Goal: Transaction & Acquisition: Purchase product/service

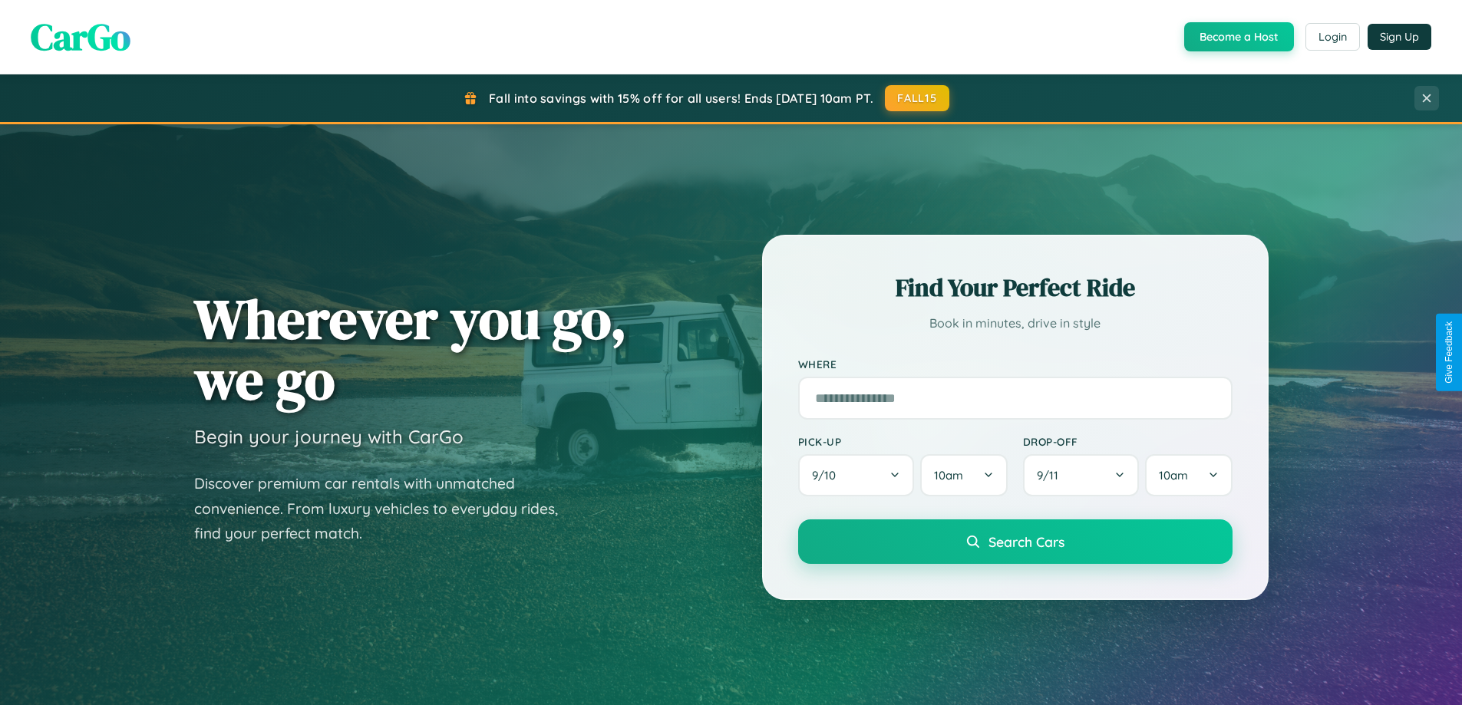
scroll to position [1351, 0]
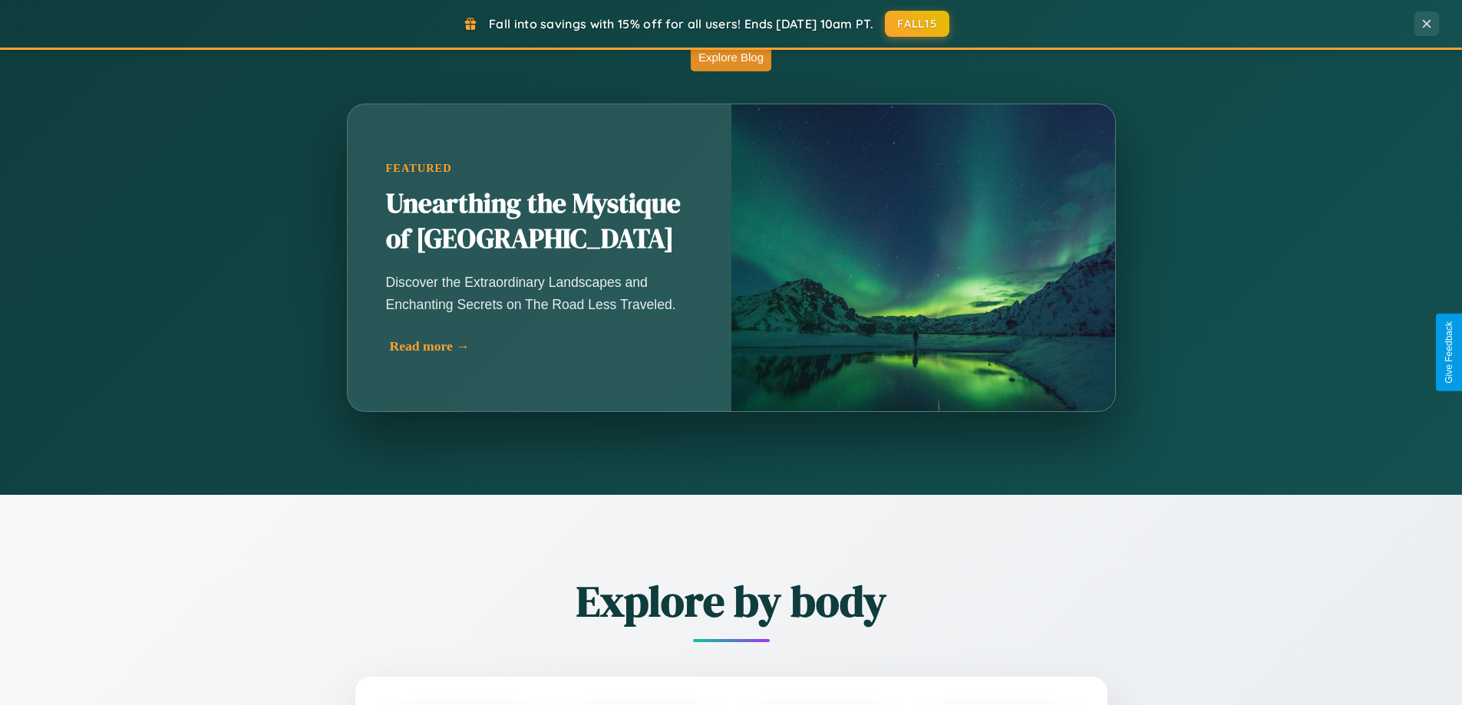
click at [542, 346] on div "Read more →" at bounding box center [543, 346] width 307 height 16
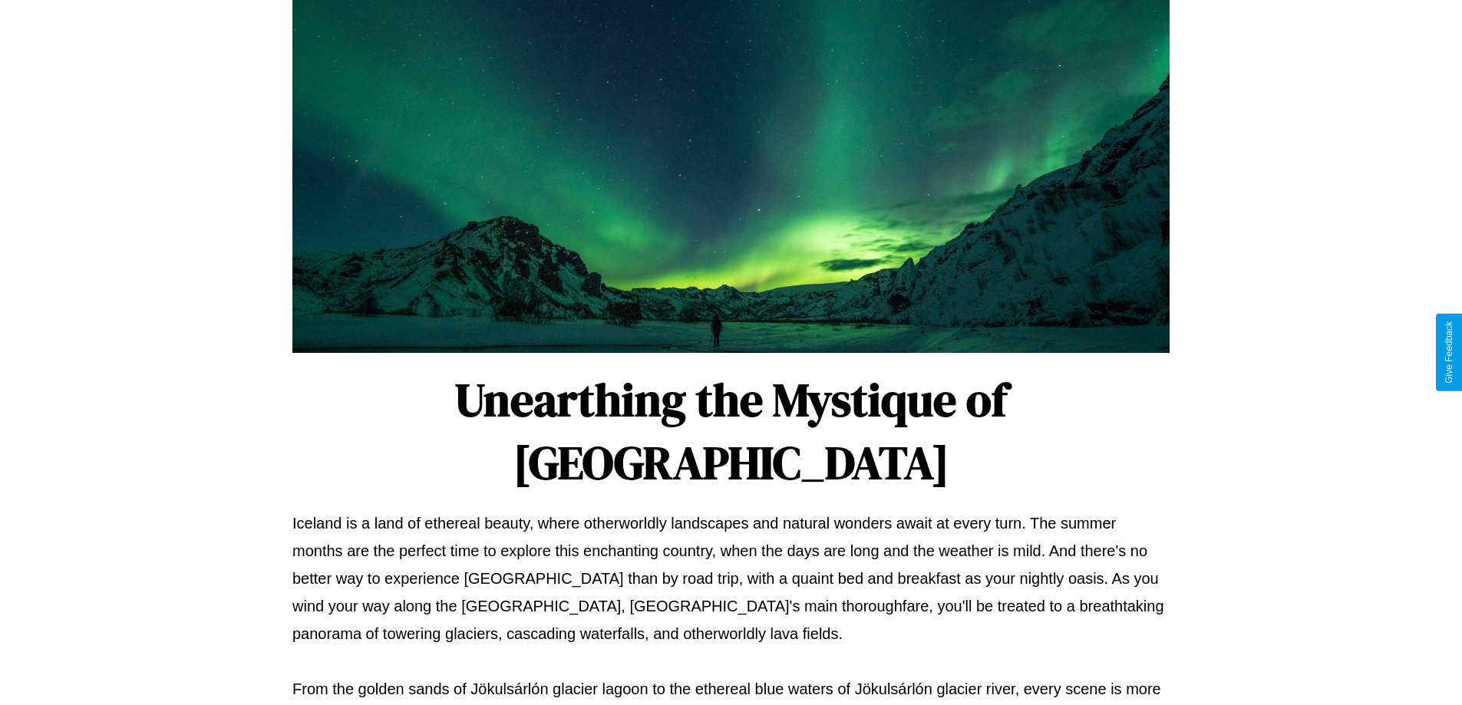
scroll to position [496, 0]
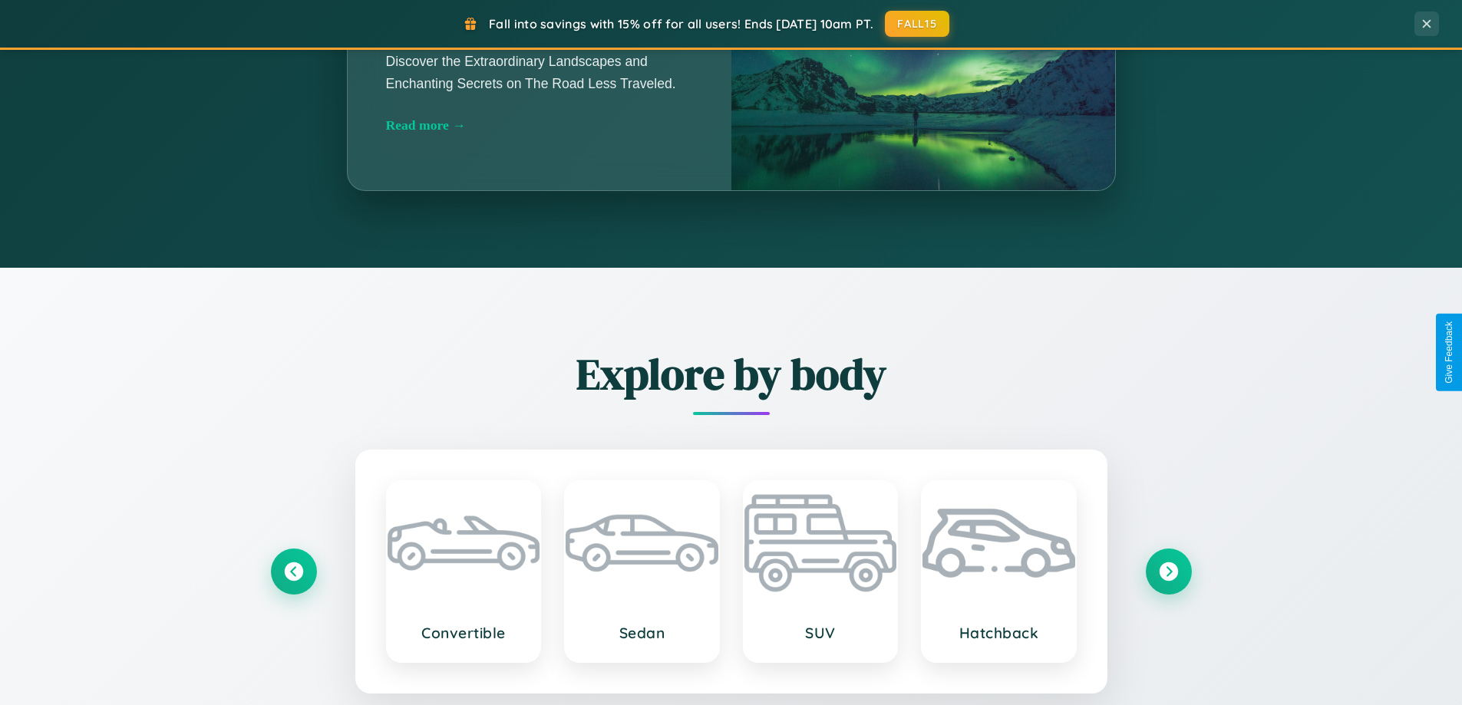
scroll to position [2953, 0]
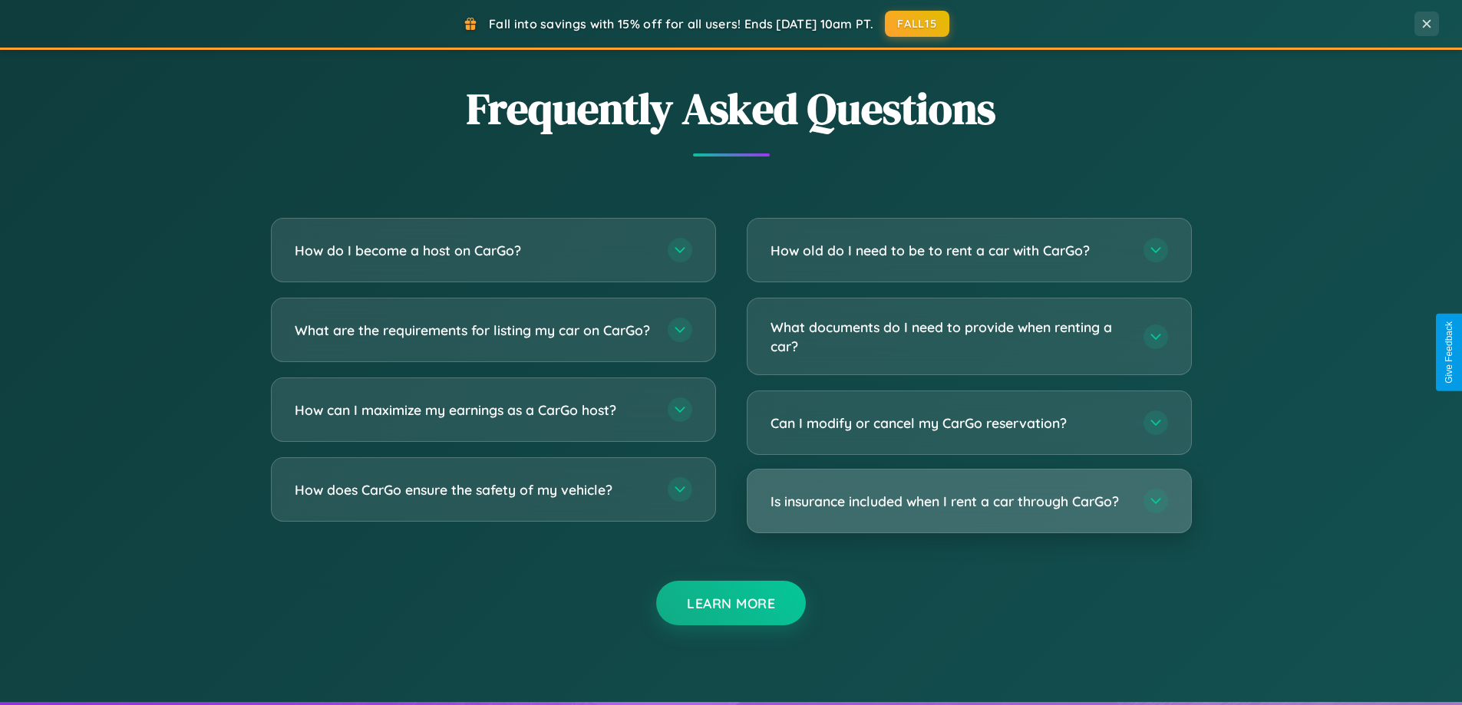
click at [968, 503] on h3 "Is insurance included when I rent a car through CarGo?" at bounding box center [949, 501] width 358 height 19
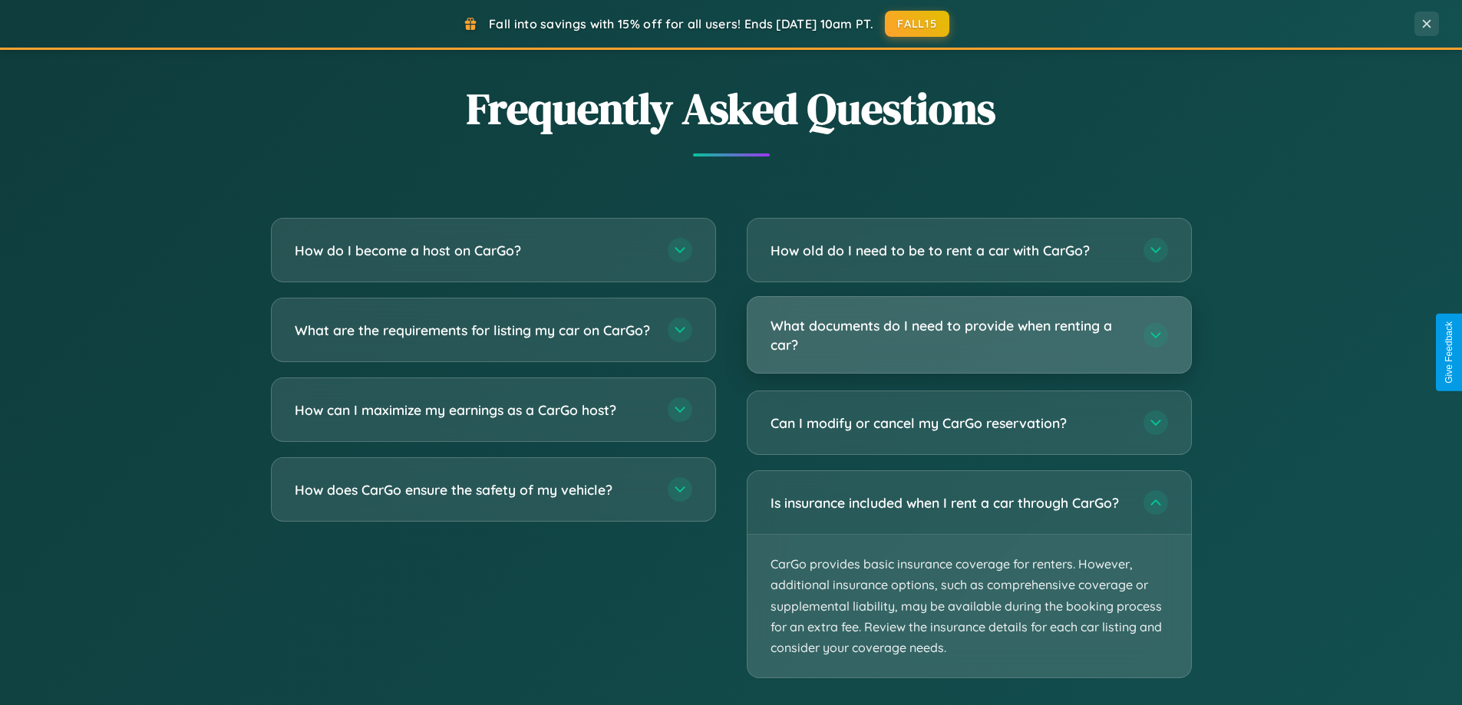
click at [968, 335] on h3 "What documents do I need to provide when renting a car?" at bounding box center [949, 335] width 358 height 38
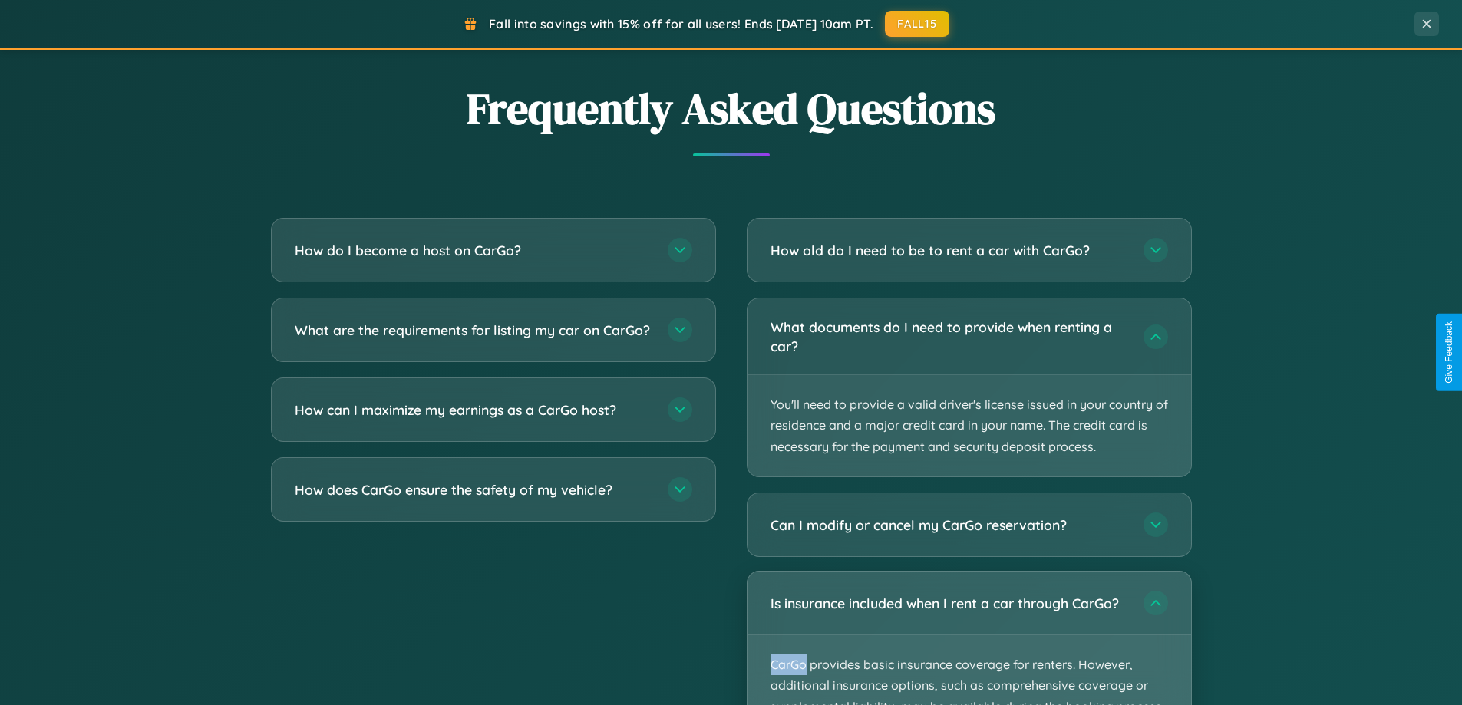
click at [968, 638] on p "CarGo provides basic insurance coverage for renters. However, additional insura…" at bounding box center [968, 706] width 443 height 143
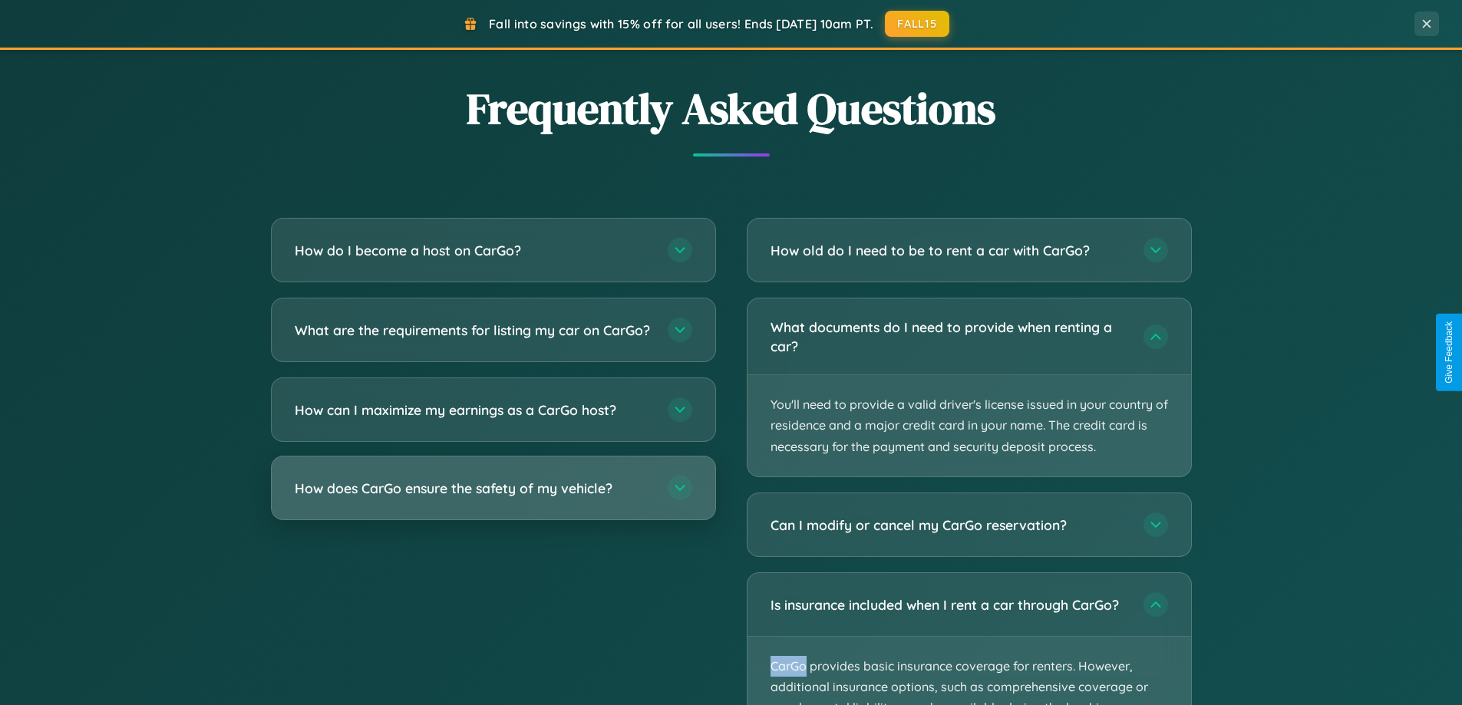
click at [493, 498] on h3 "How does CarGo ensure the safety of my vehicle?" at bounding box center [474, 488] width 358 height 19
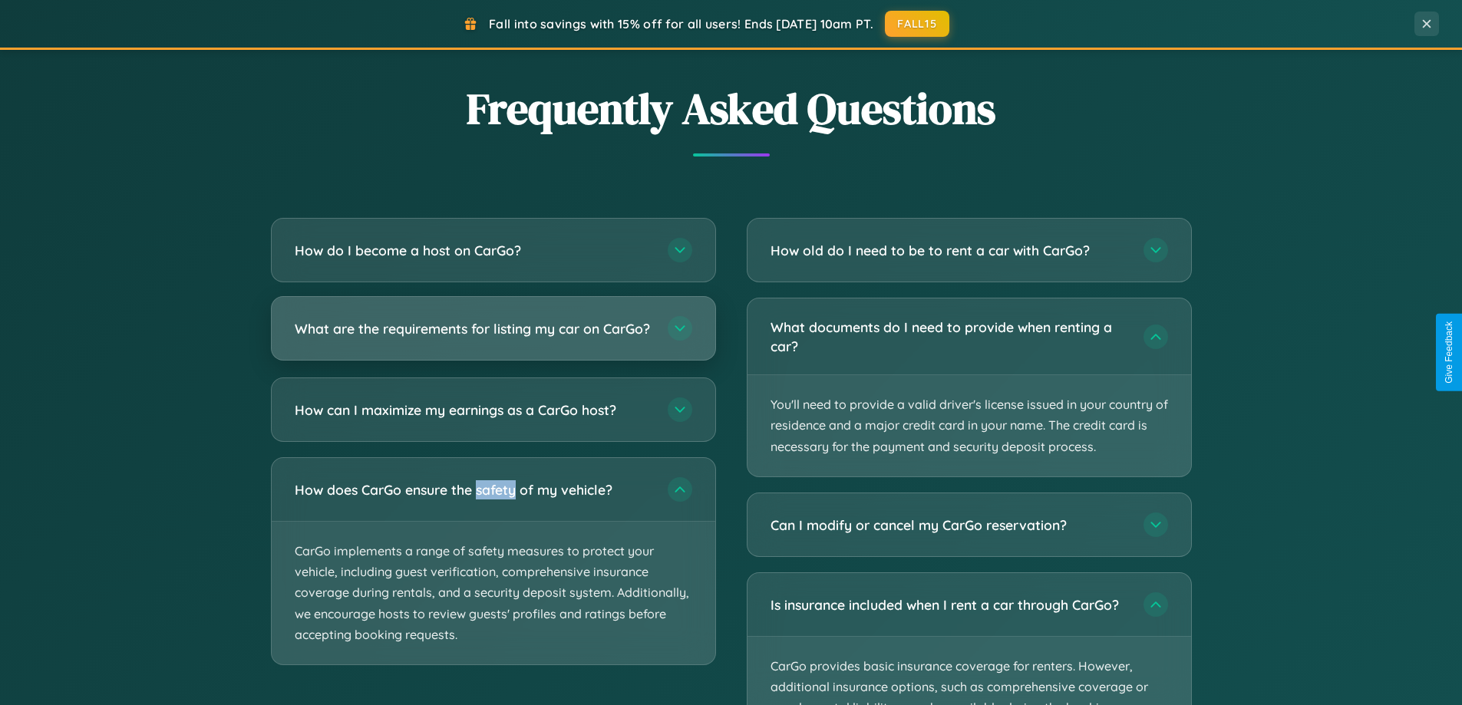
click at [493, 335] on h3 "What are the requirements for listing my car on CarGo?" at bounding box center [474, 328] width 358 height 19
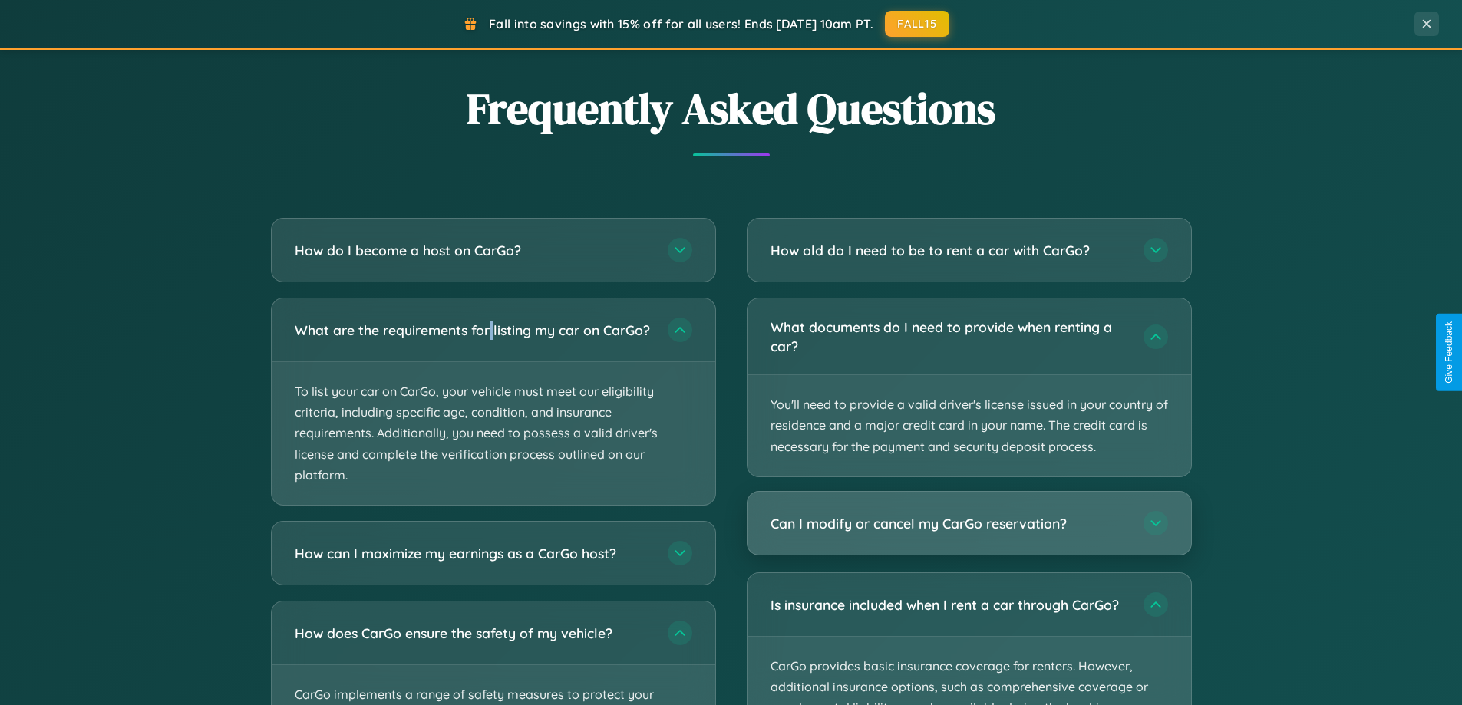
click at [968, 523] on h3 "Can I modify or cancel my CarGo reservation?" at bounding box center [949, 523] width 358 height 19
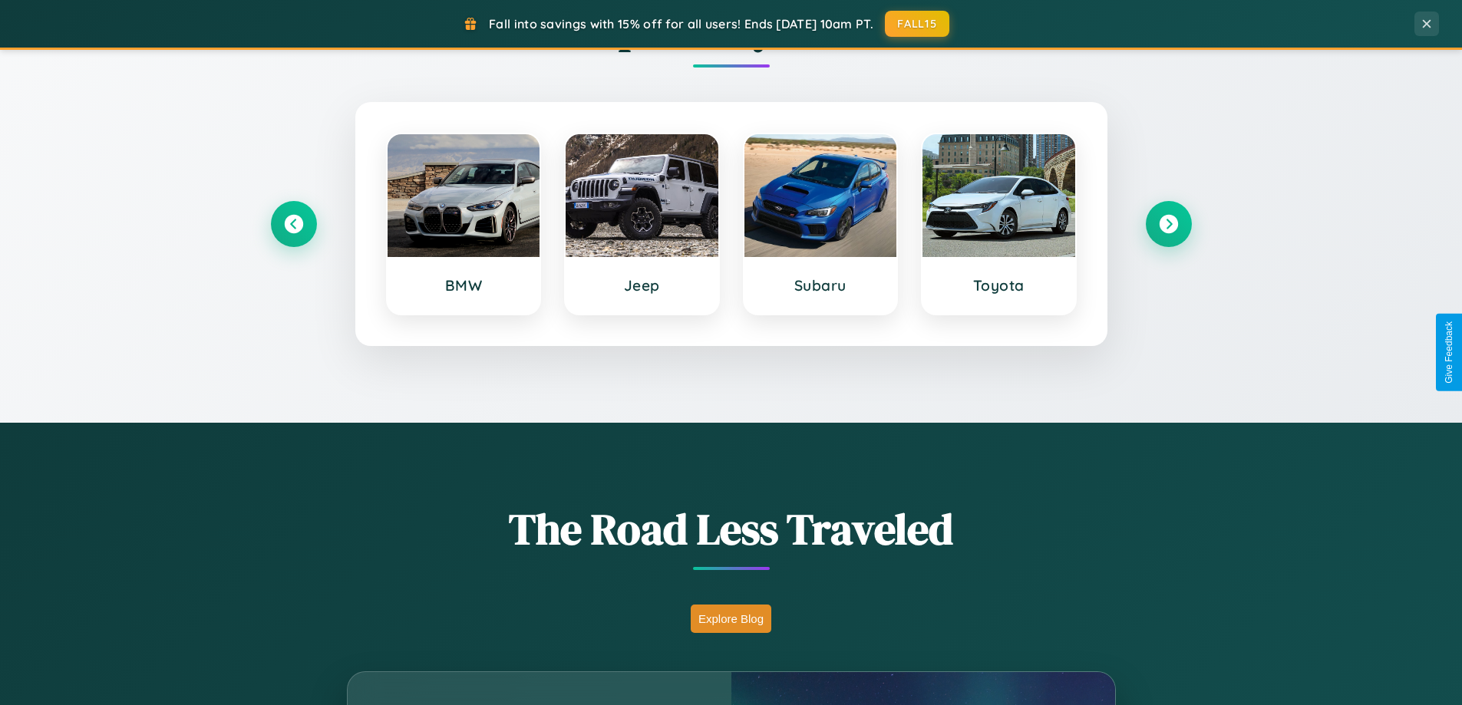
scroll to position [661, 0]
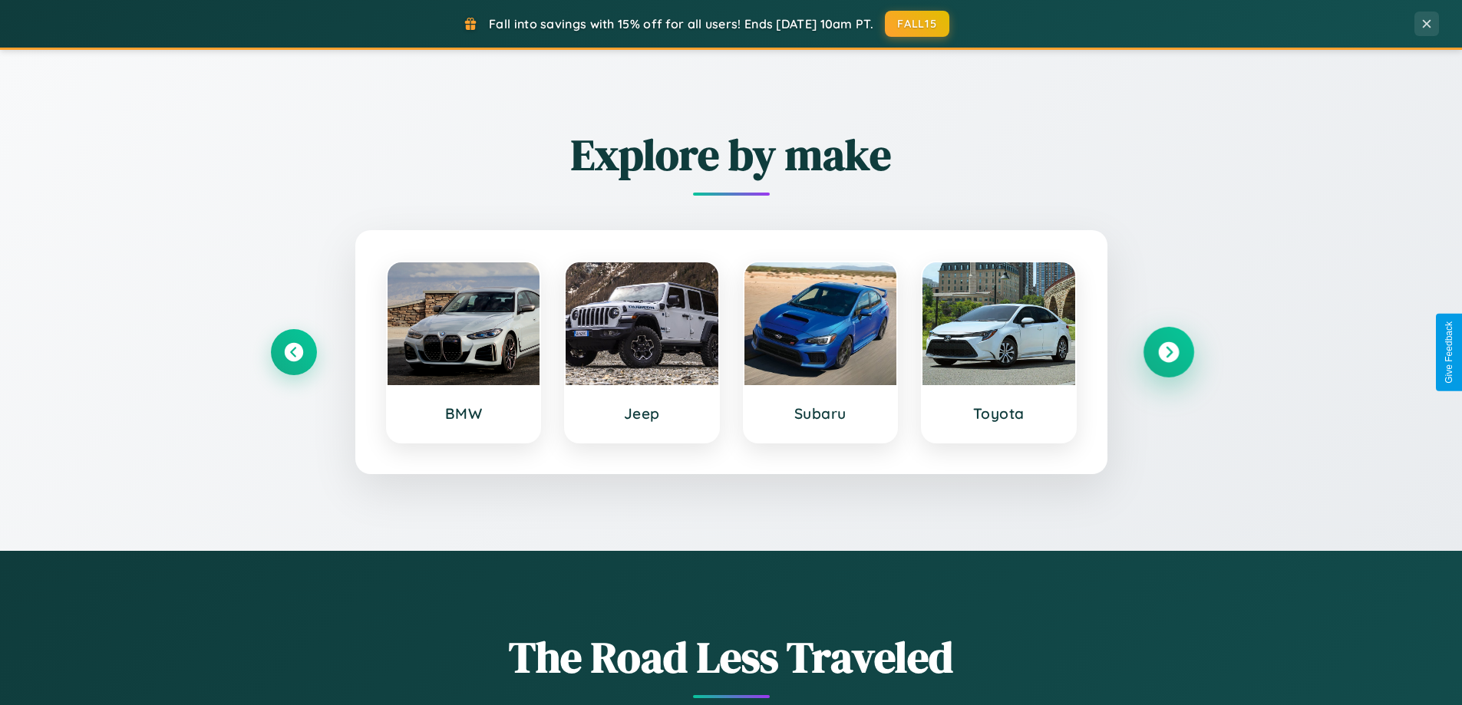
click at [1168, 352] on icon at bounding box center [1168, 352] width 21 height 21
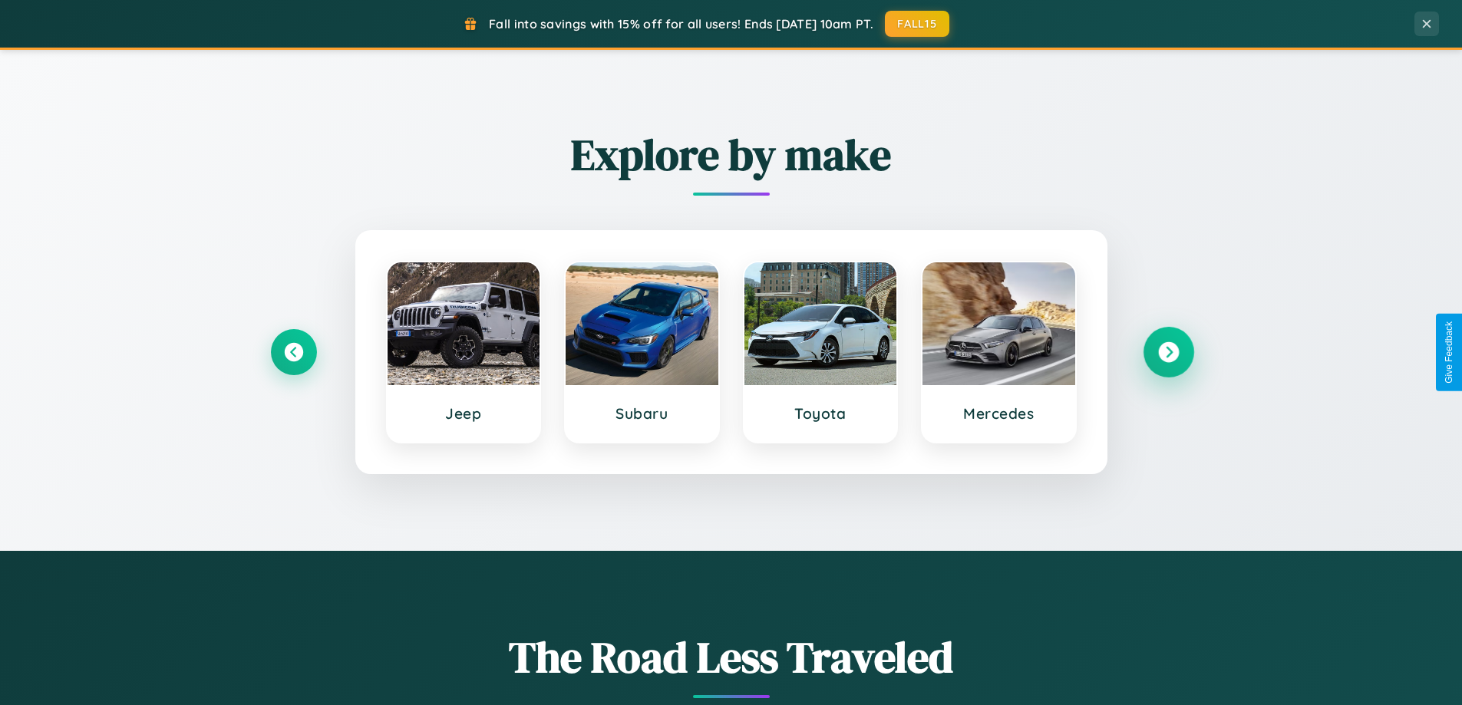
click at [1168, 352] on icon at bounding box center [1168, 352] width 21 height 21
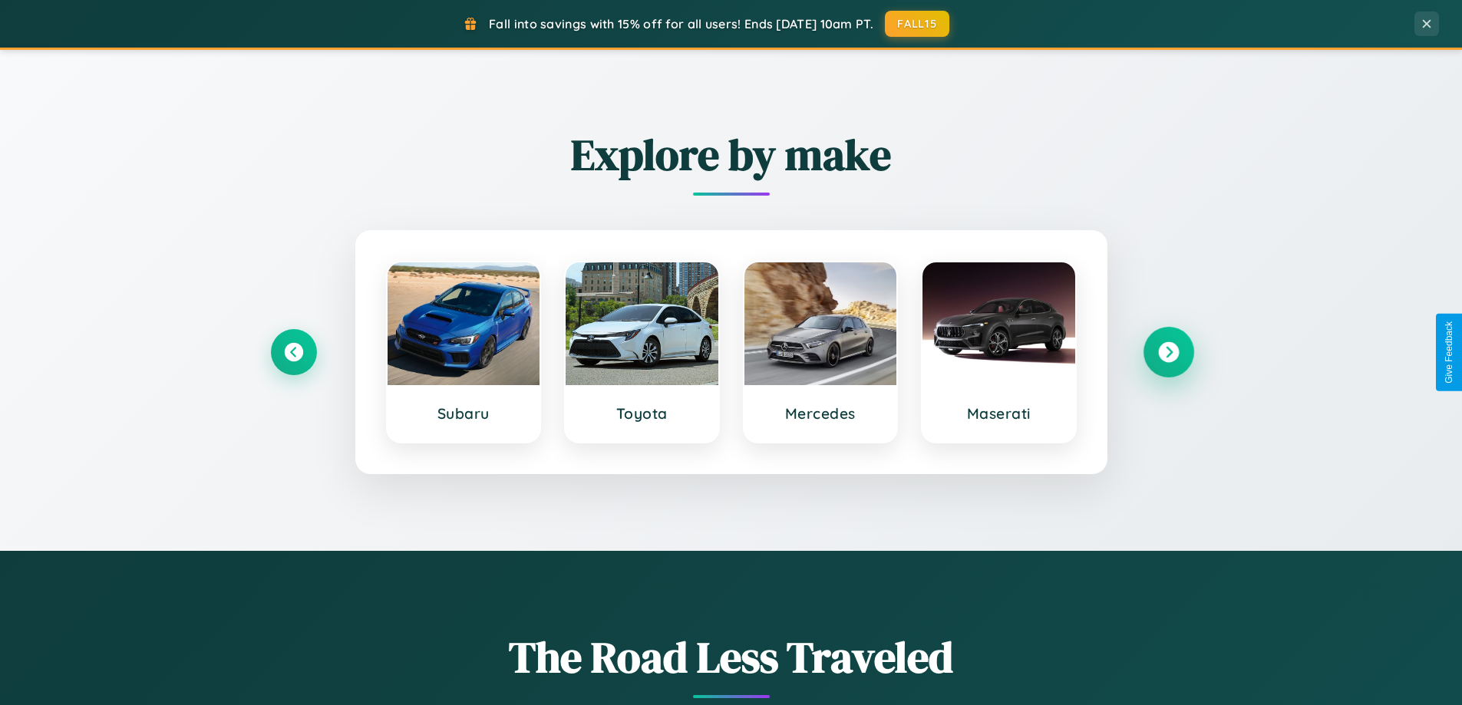
click at [1168, 352] on icon at bounding box center [1168, 352] width 21 height 21
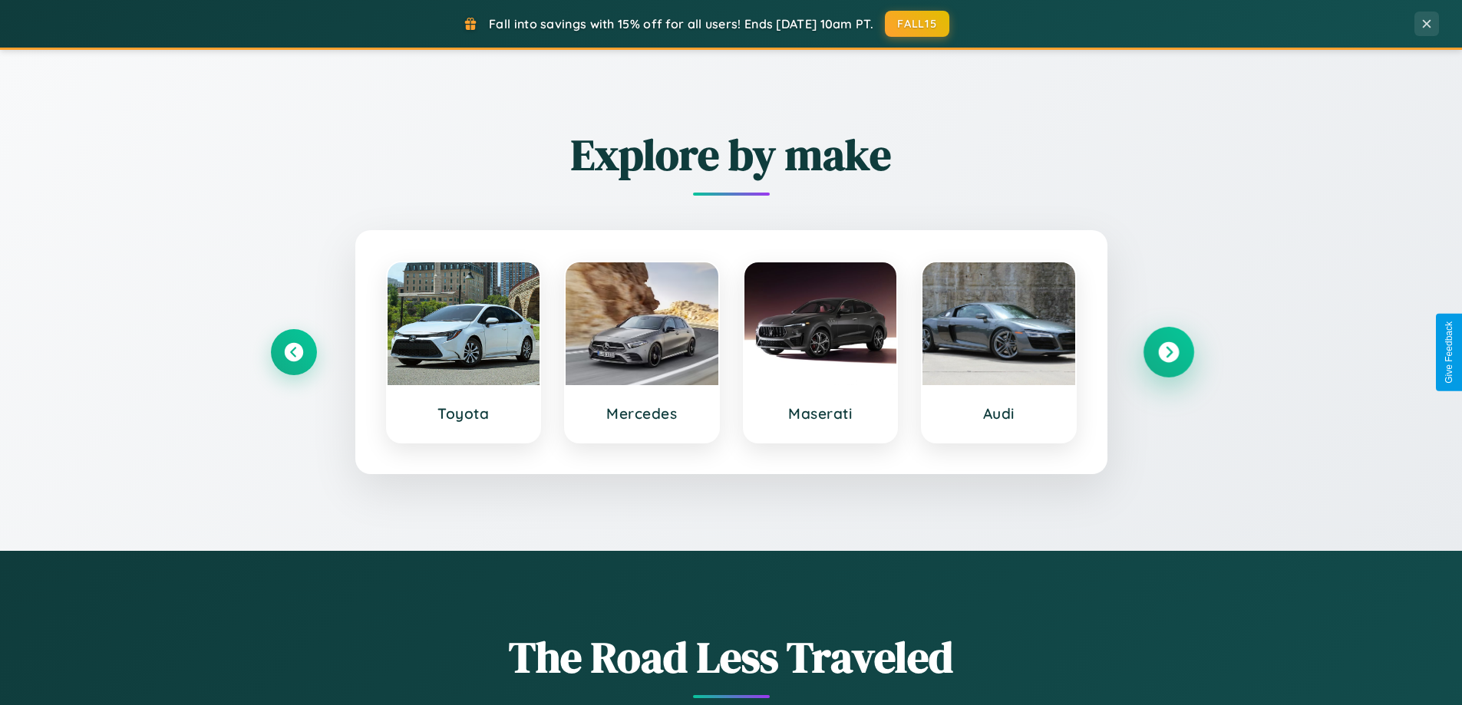
click at [1168, 352] on icon at bounding box center [1168, 352] width 21 height 21
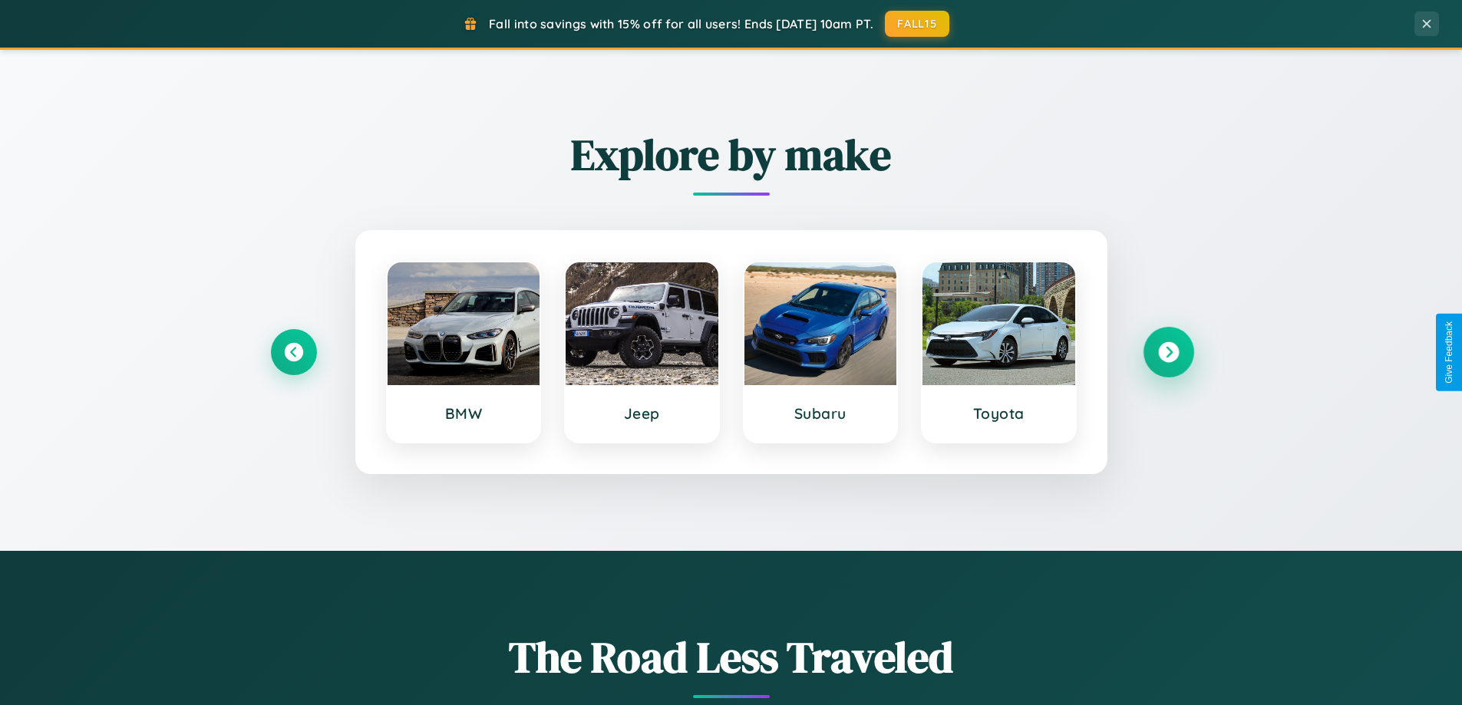
click at [1168, 352] on icon at bounding box center [1168, 352] width 21 height 21
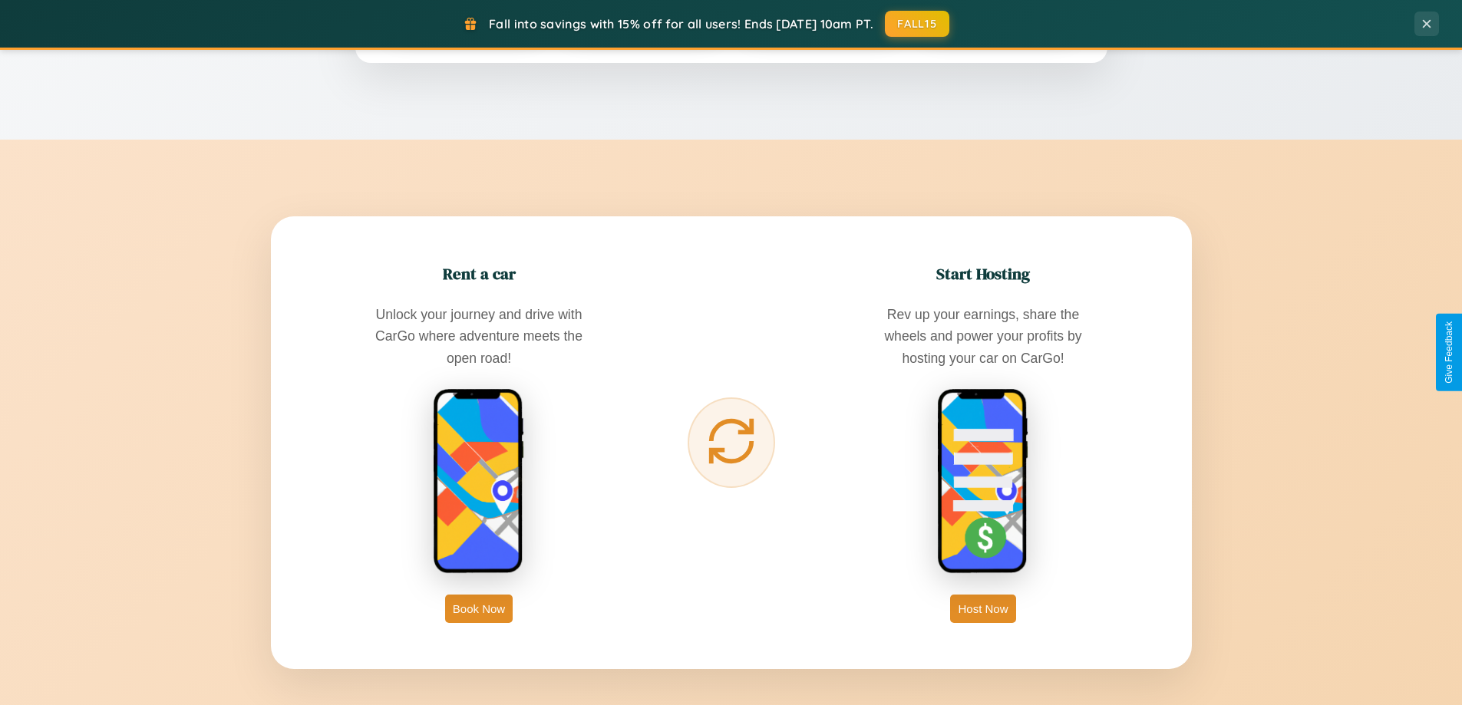
scroll to position [2465, 0]
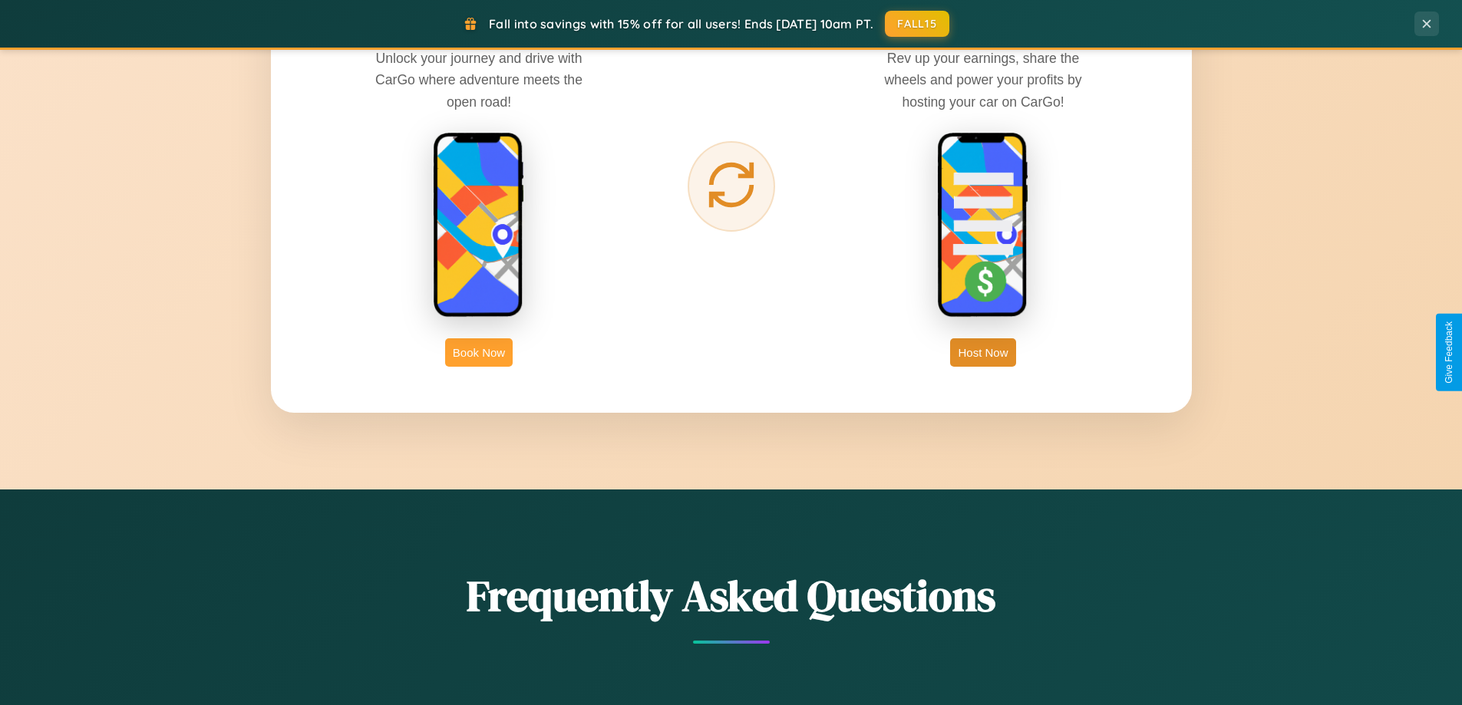
click at [479, 352] on button "Book Now" at bounding box center [479, 352] width 68 height 28
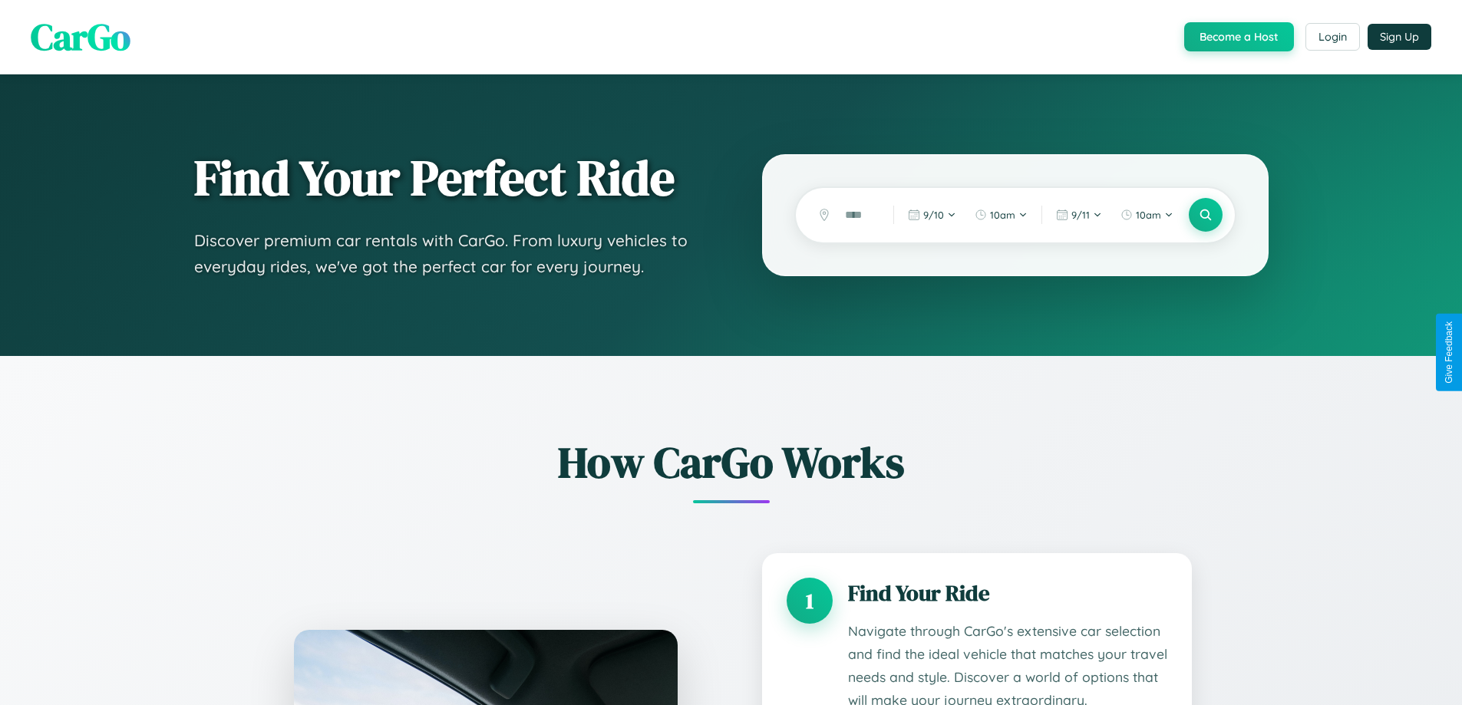
scroll to position [2490, 0]
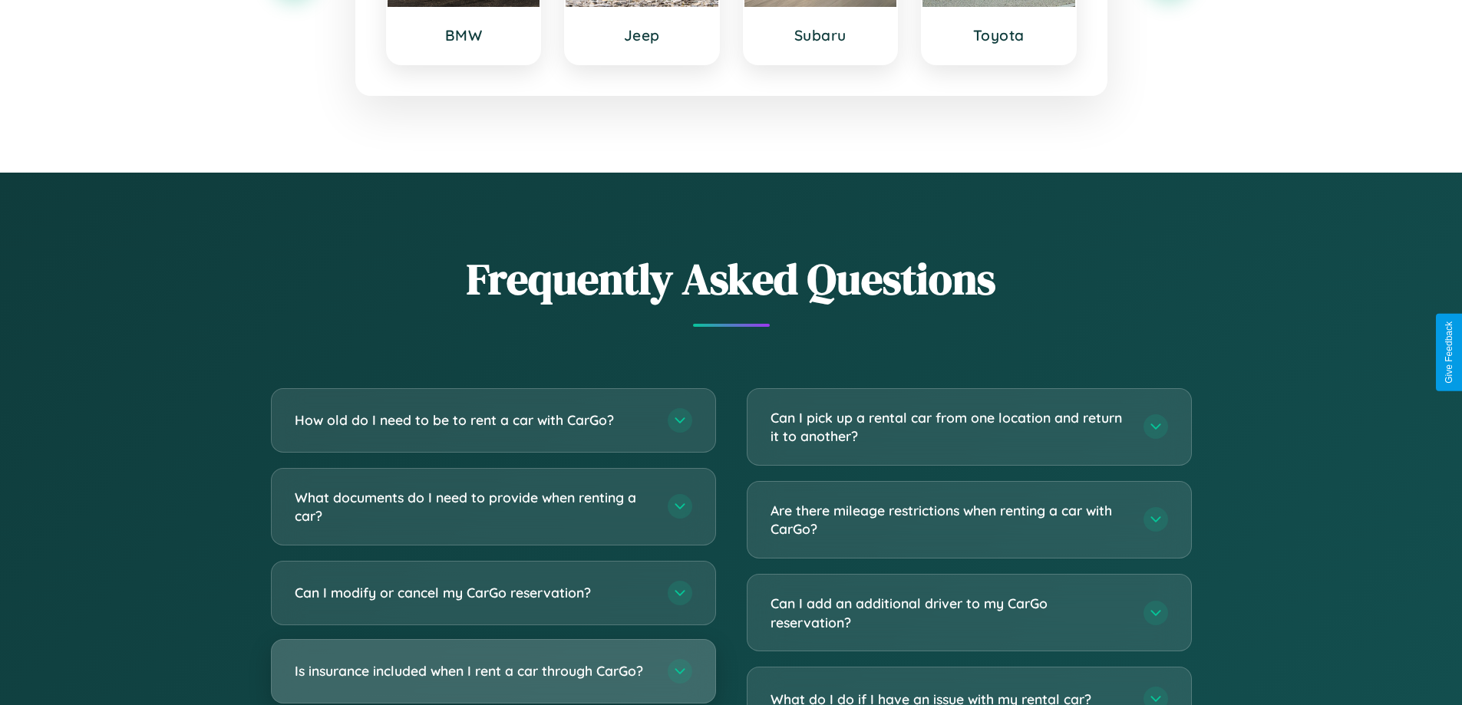
click at [493, 671] on h3 "Is insurance included when I rent a car through CarGo?" at bounding box center [474, 670] width 358 height 19
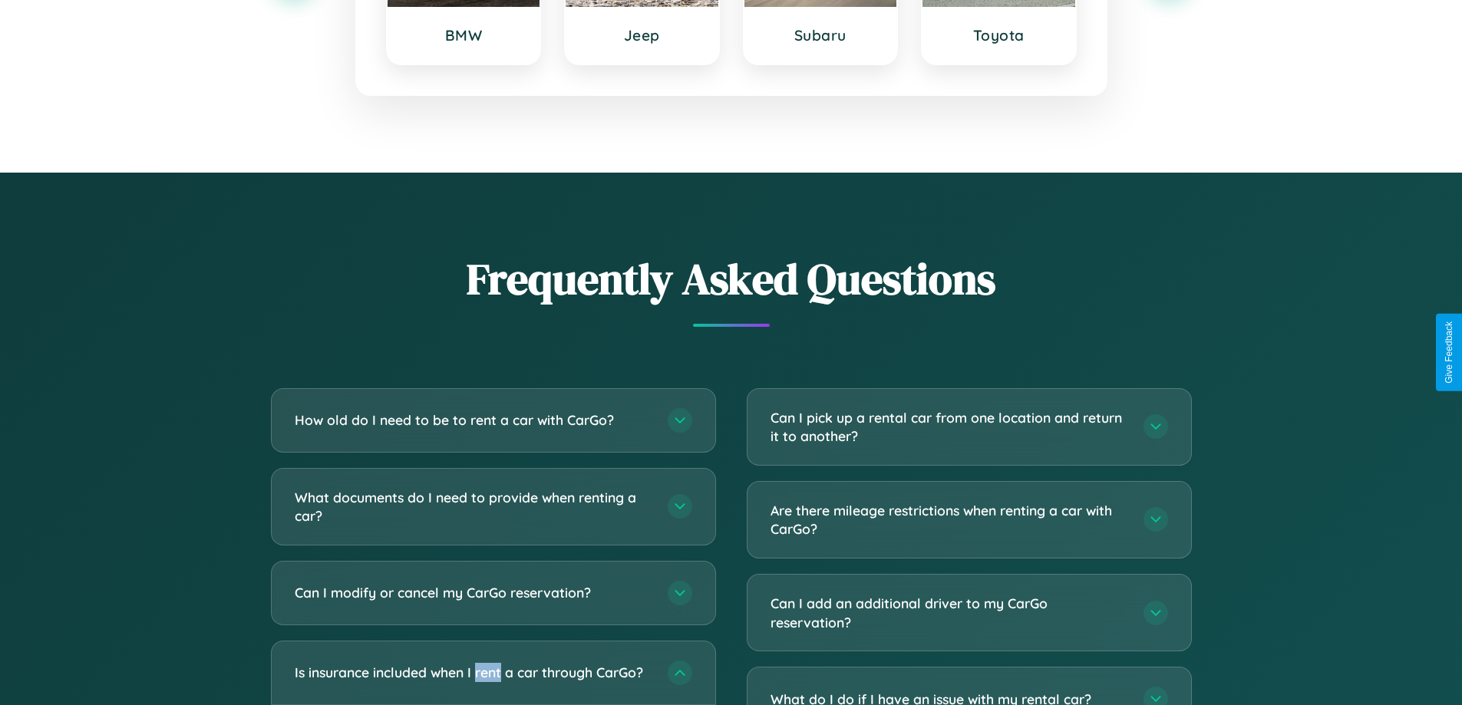
scroll to position [0, 0]
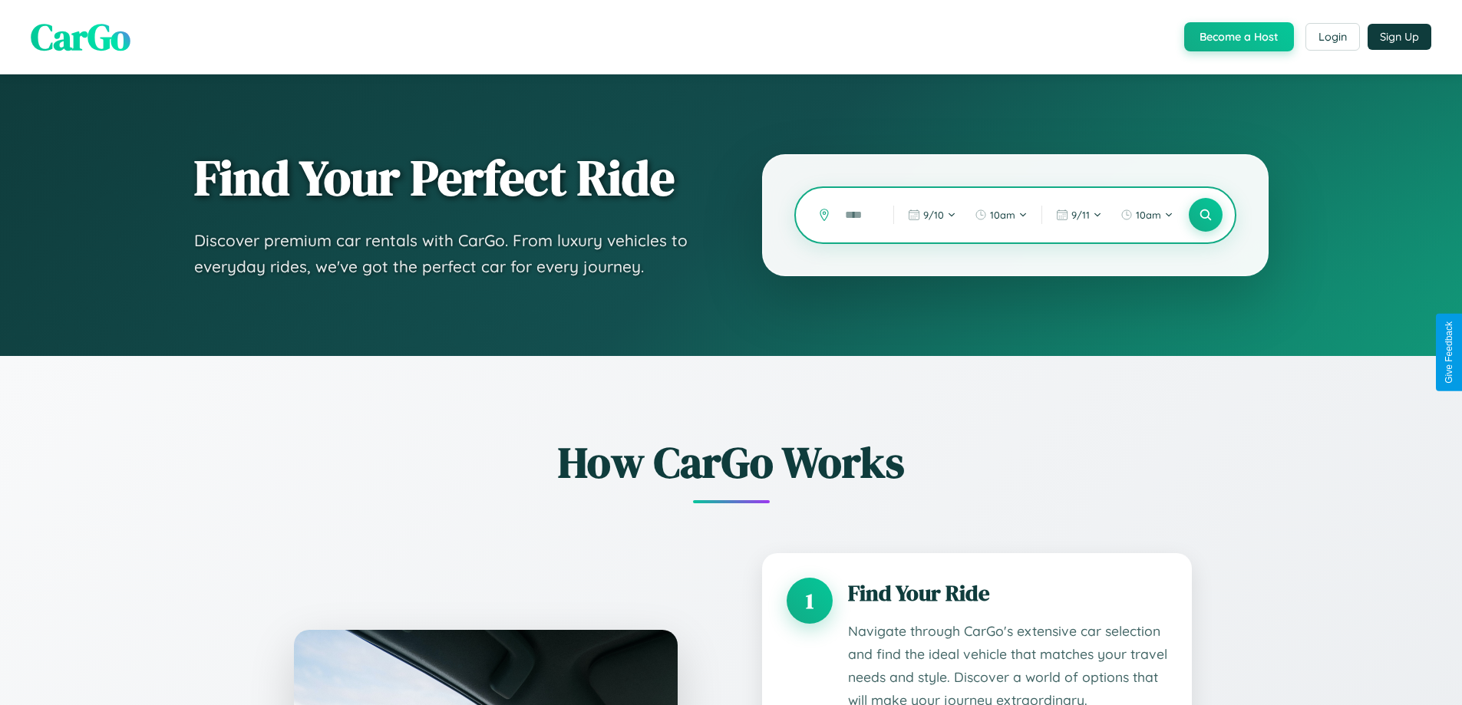
click at [858, 215] on input "text" at bounding box center [857, 215] width 41 height 27
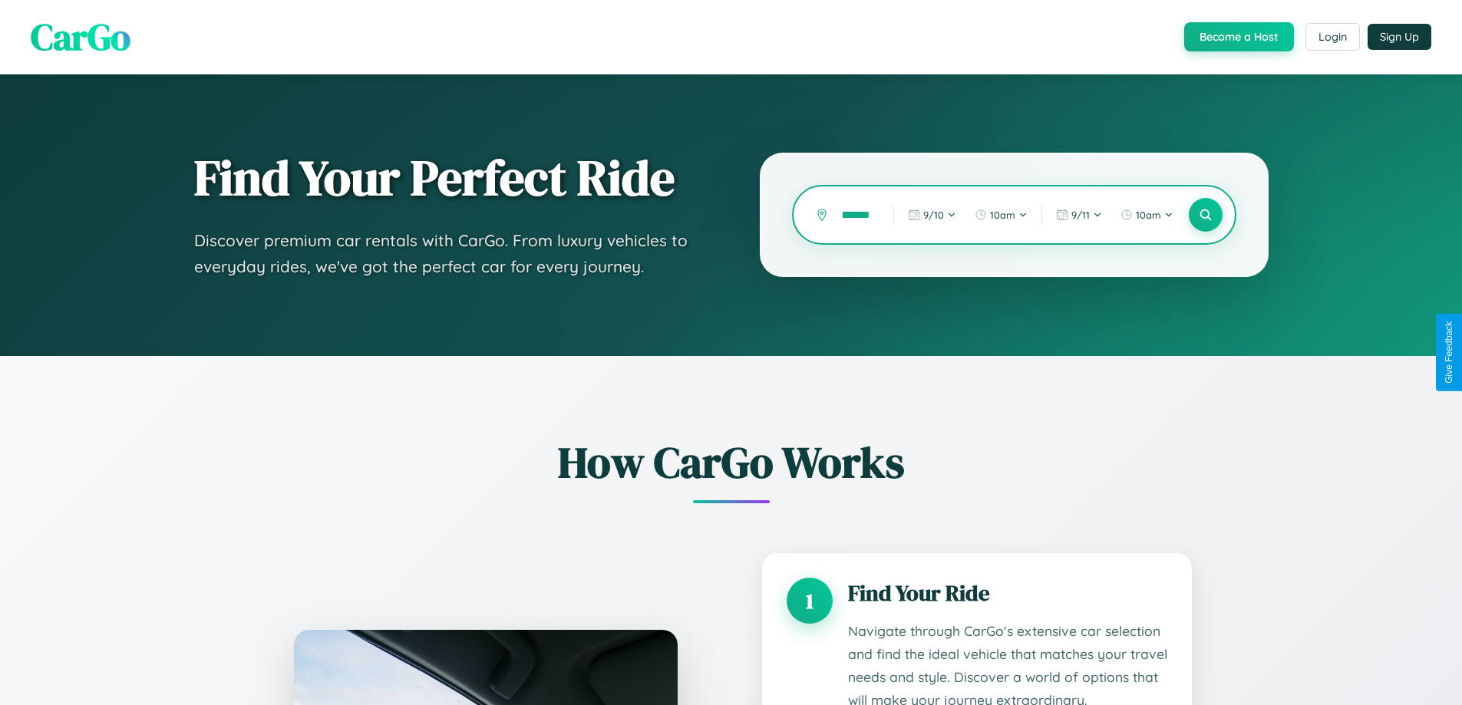
scroll to position [0, 25]
type input "*********"
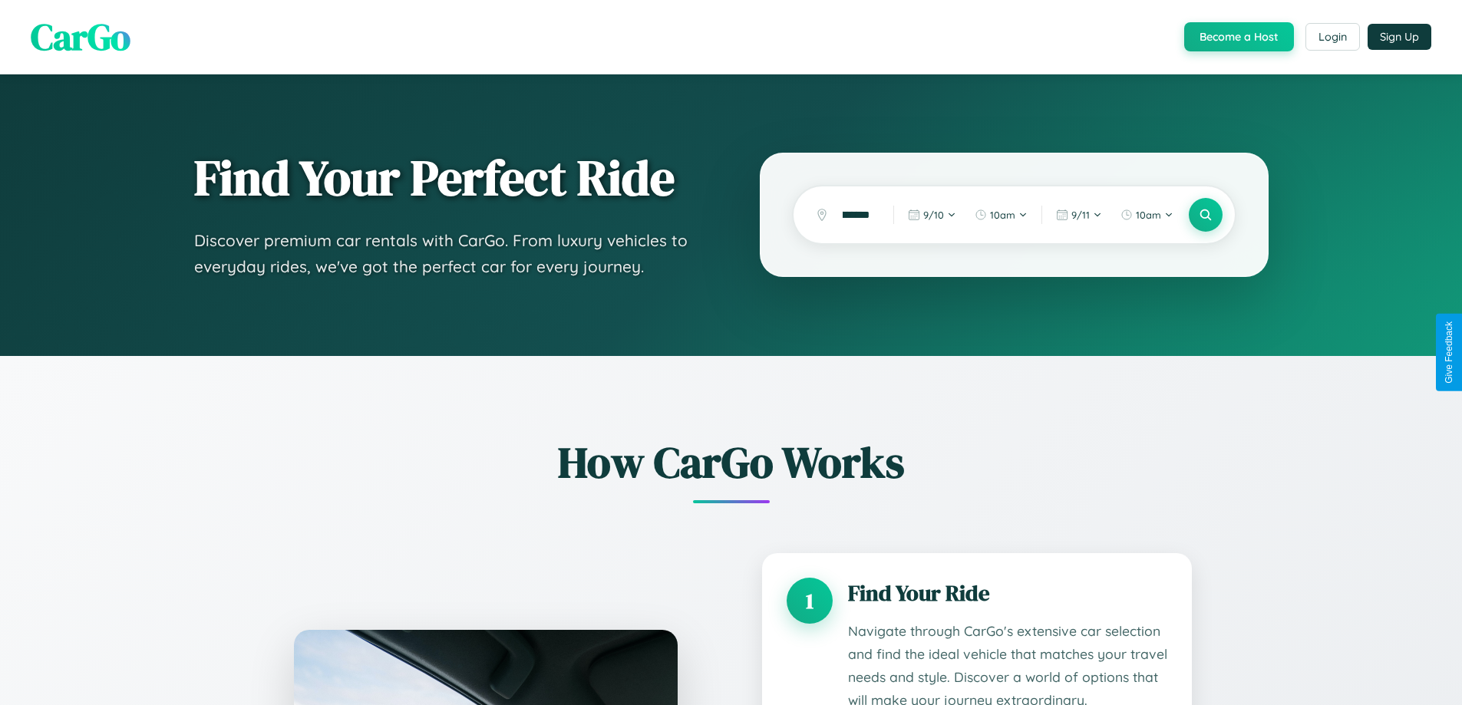
scroll to position [0, 0]
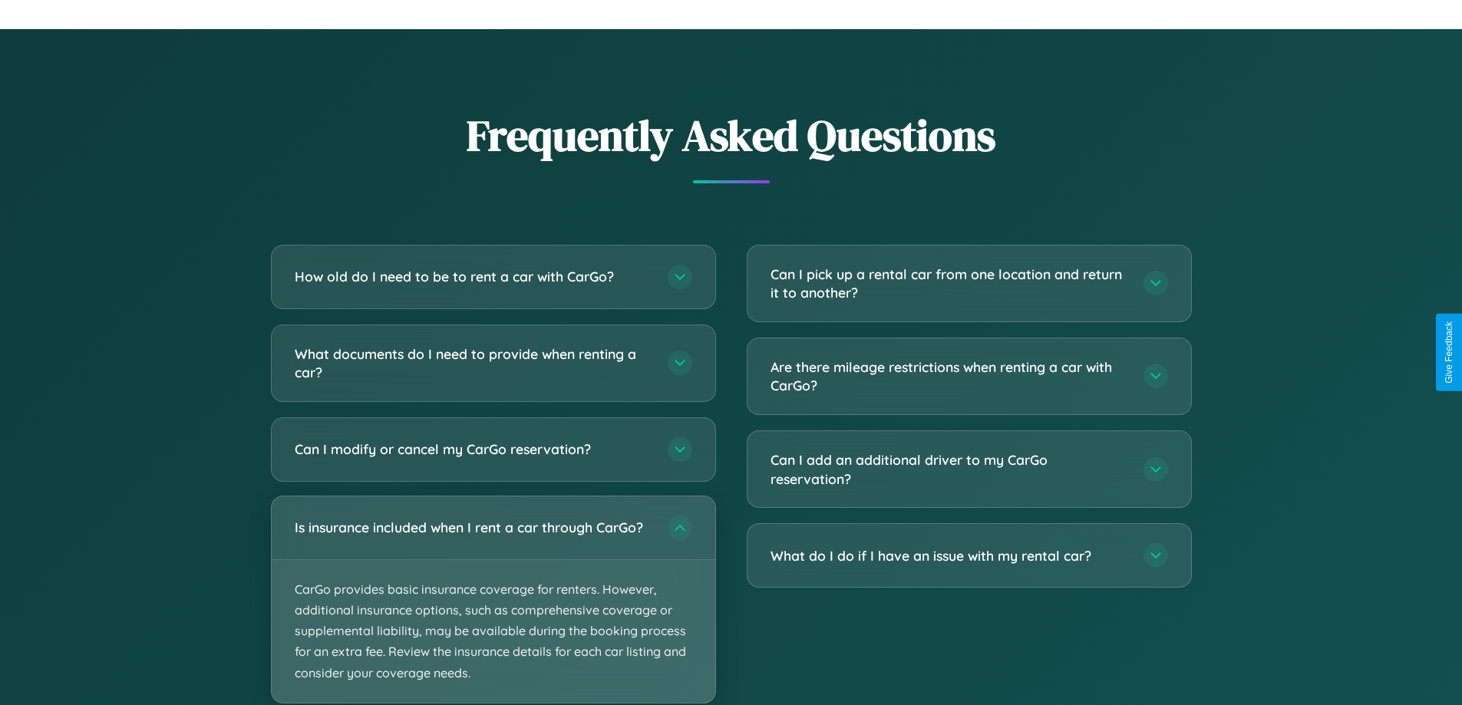
click at [493, 601] on p "CarGo provides basic insurance coverage for renters. However, additional insura…" at bounding box center [493, 631] width 443 height 143
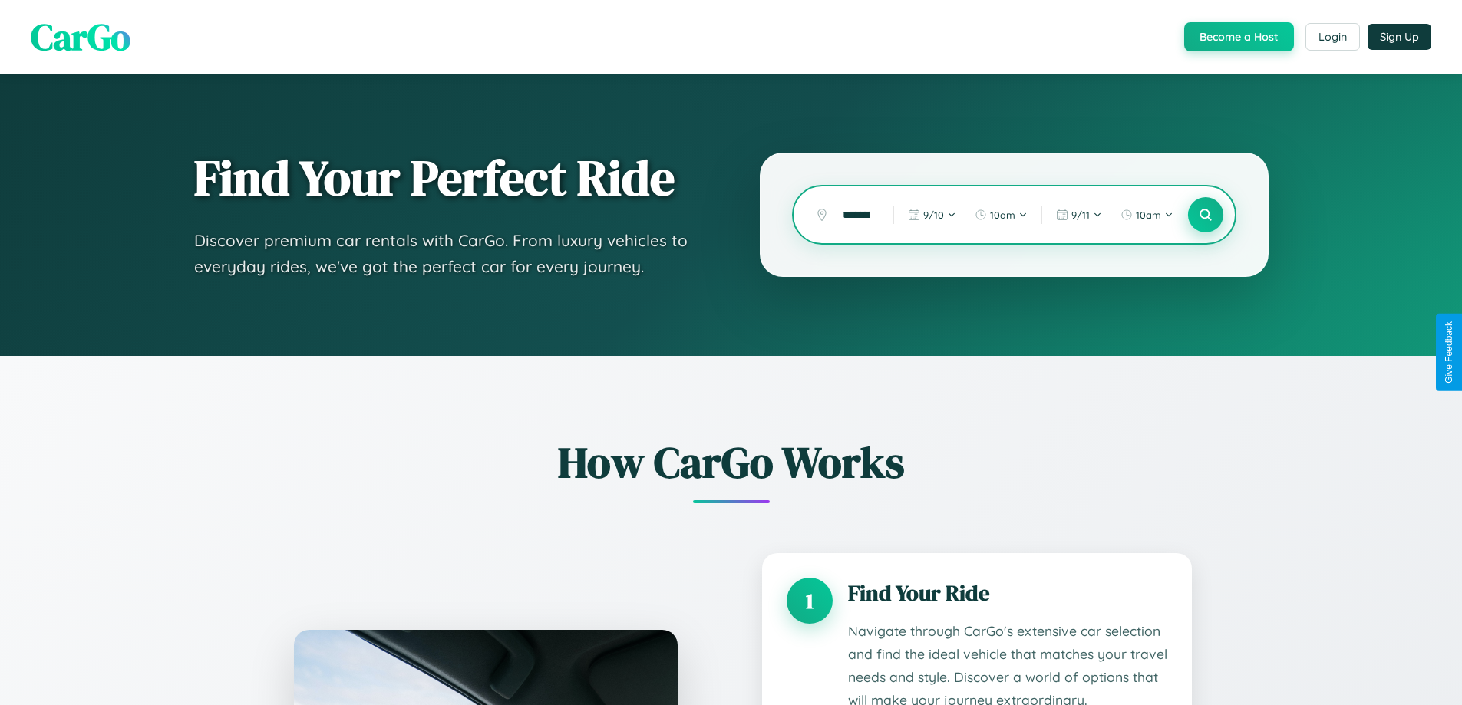
click at [1205, 215] on icon at bounding box center [1205, 215] width 15 height 15
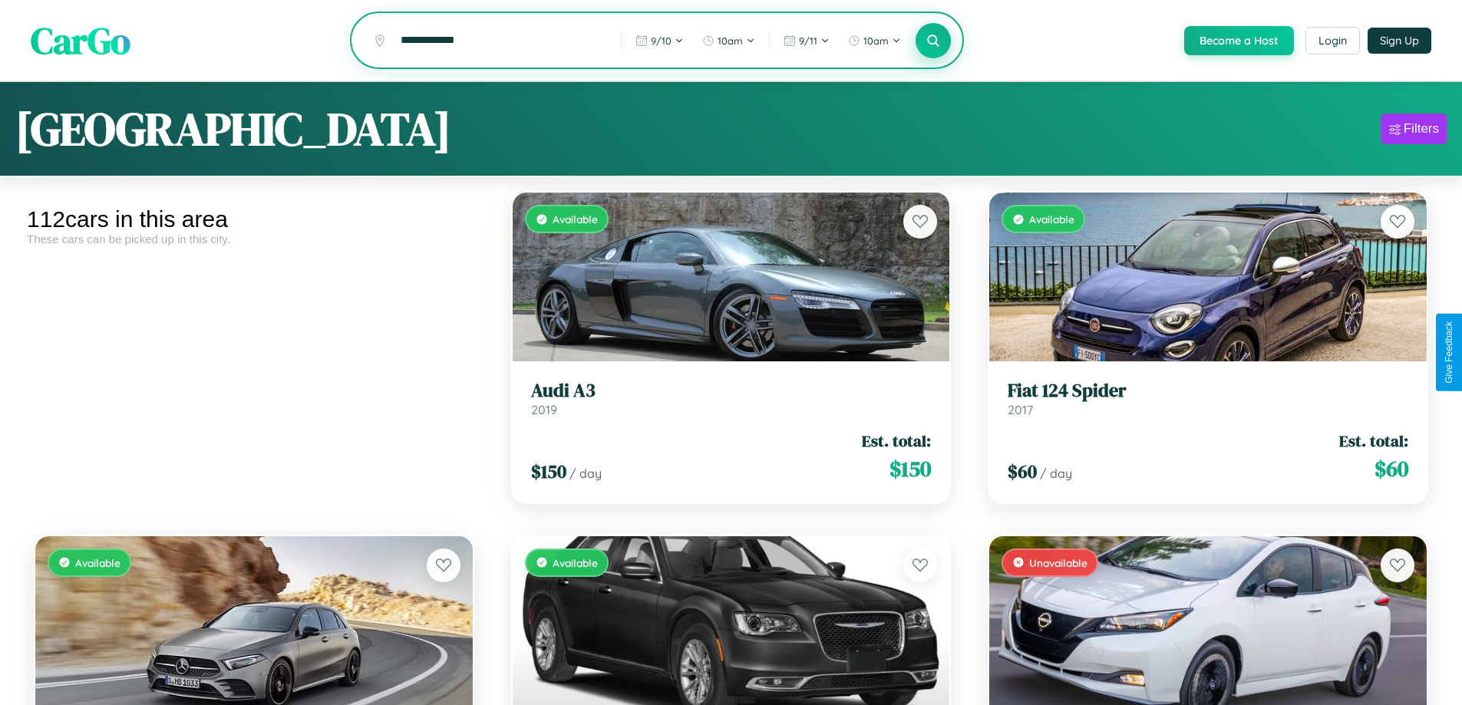
click at [932, 41] on icon at bounding box center [933, 40] width 15 height 15
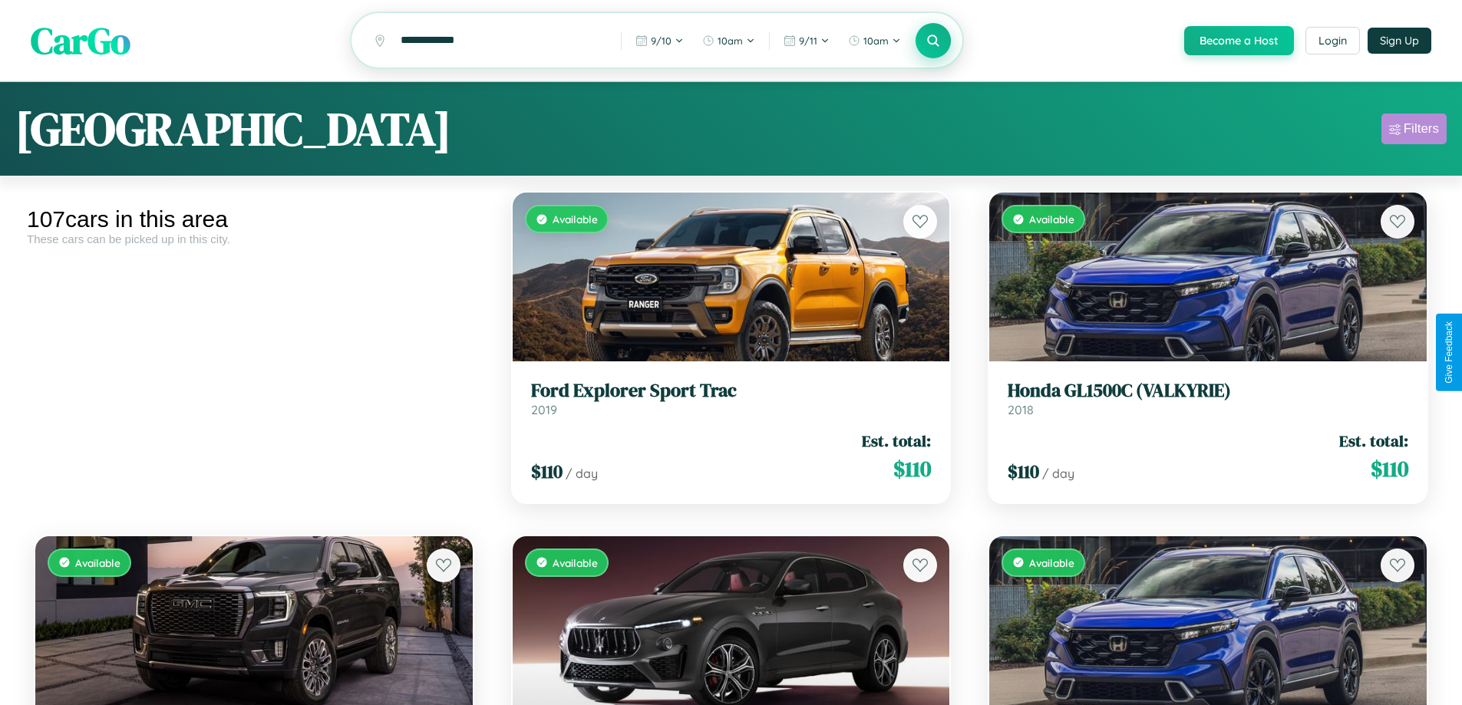
click at [1413, 131] on div "Filters" at bounding box center [1420, 128] width 35 height 15
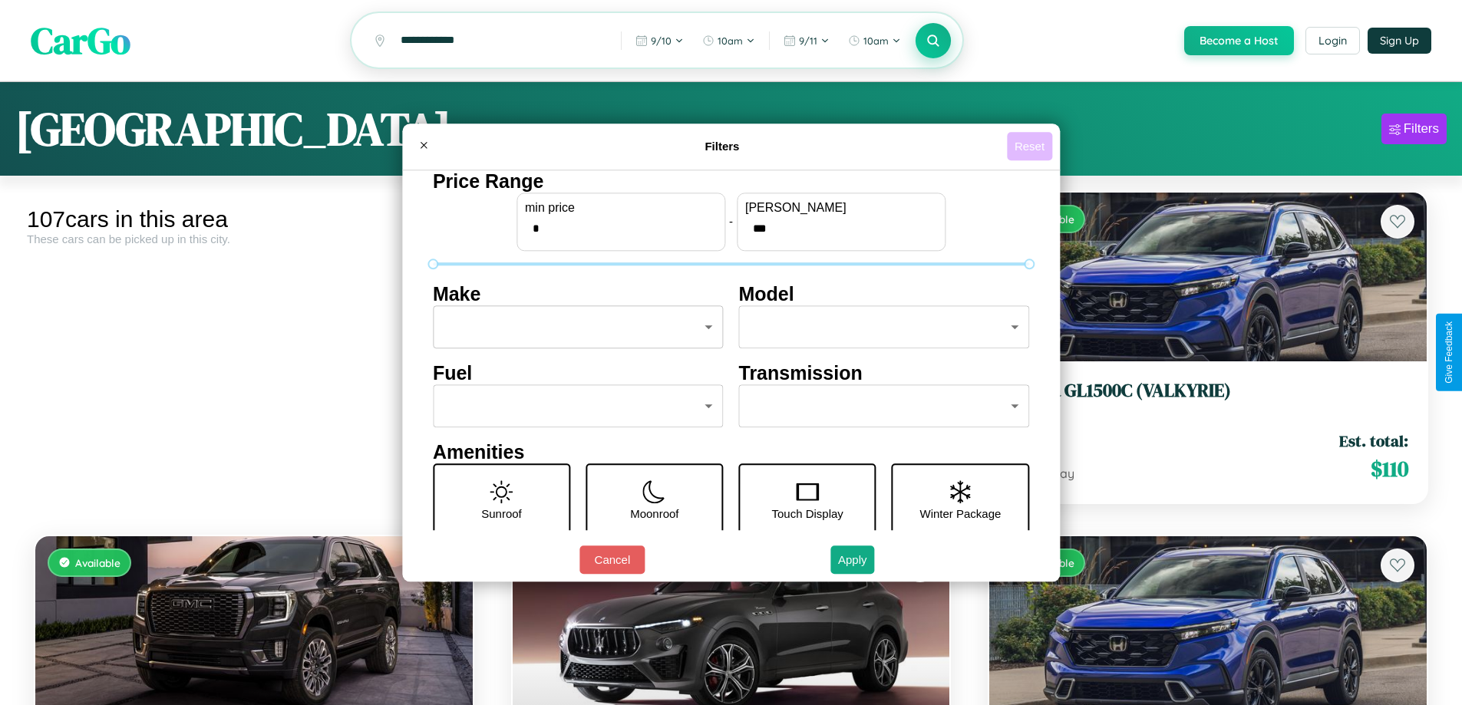
click at [1031, 146] on button "Reset" at bounding box center [1029, 146] width 45 height 28
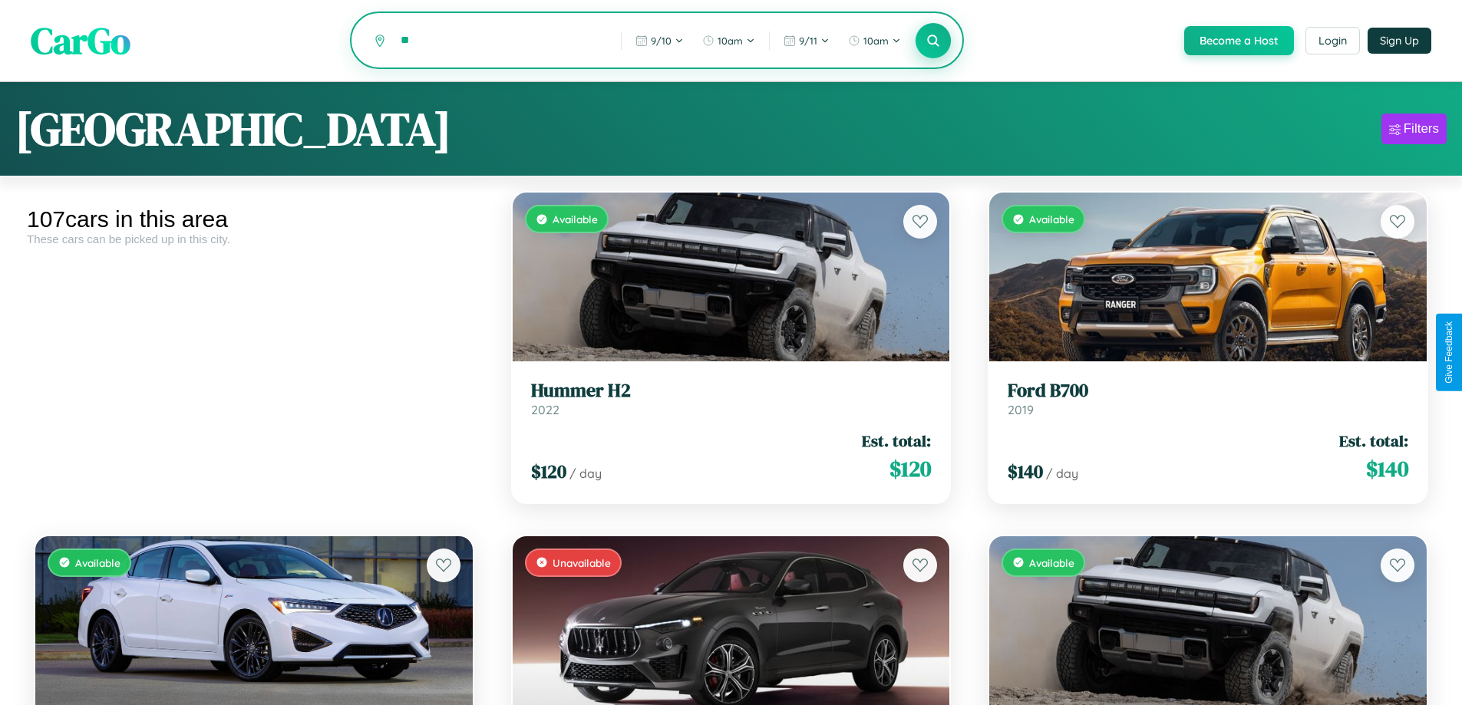
type input "*"
type input "********"
click at [932, 41] on icon at bounding box center [933, 40] width 15 height 15
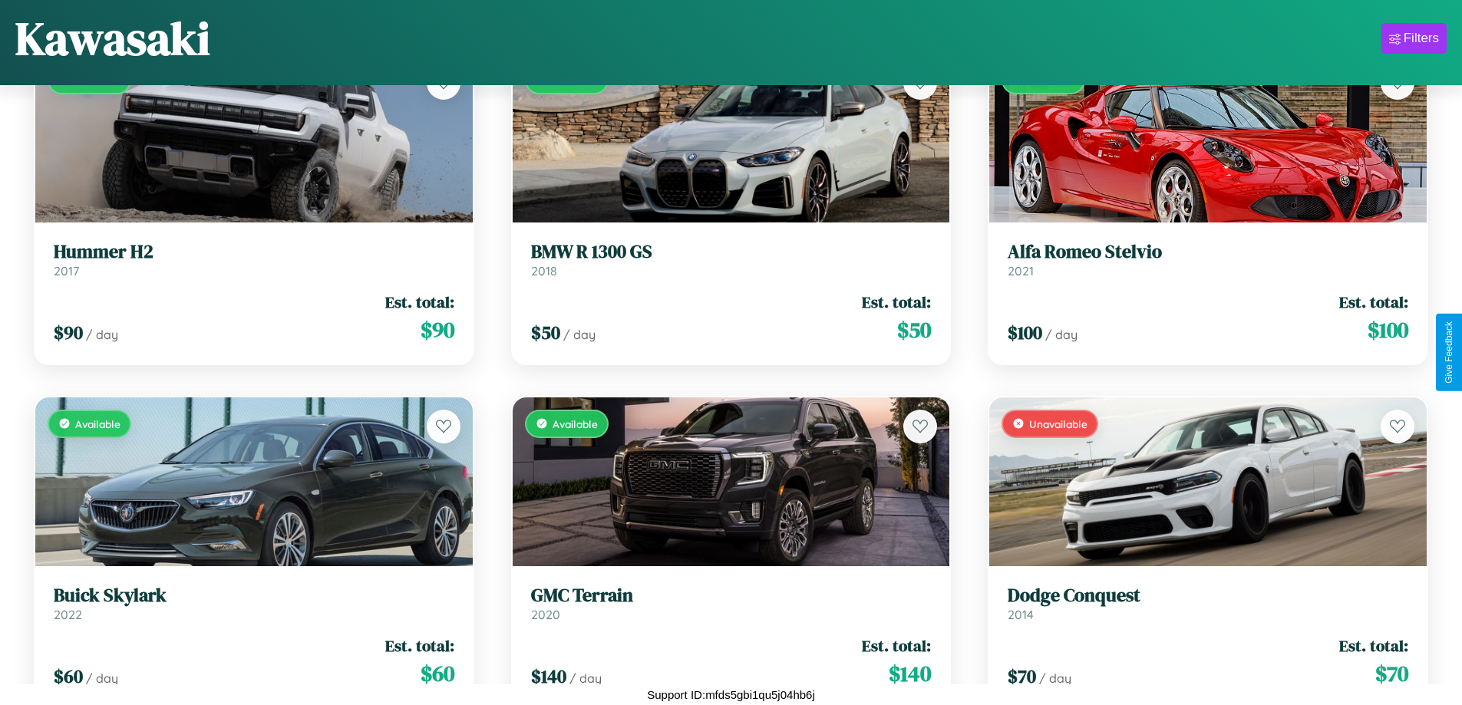
scroll to position [7087, 0]
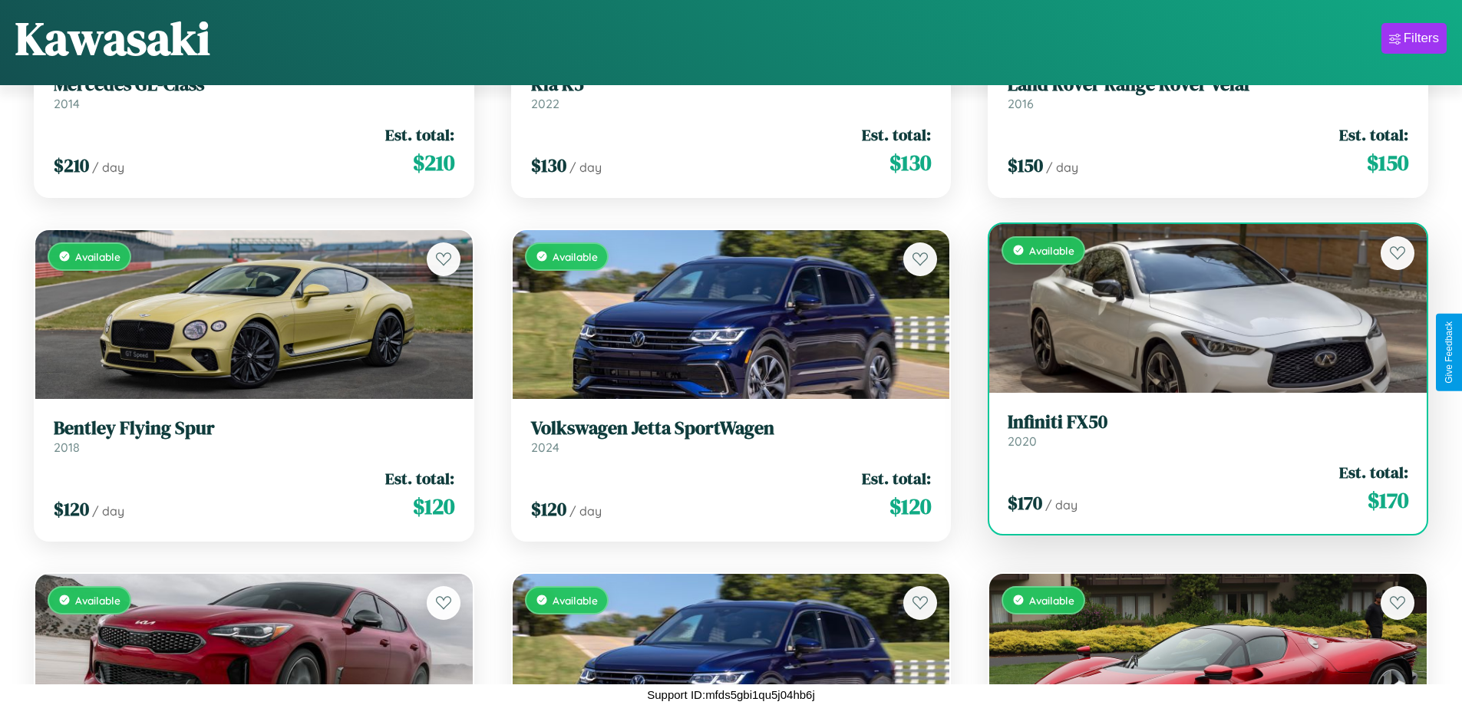
click at [1198, 430] on h3 "Infiniti FX50" at bounding box center [1207, 422] width 401 height 22
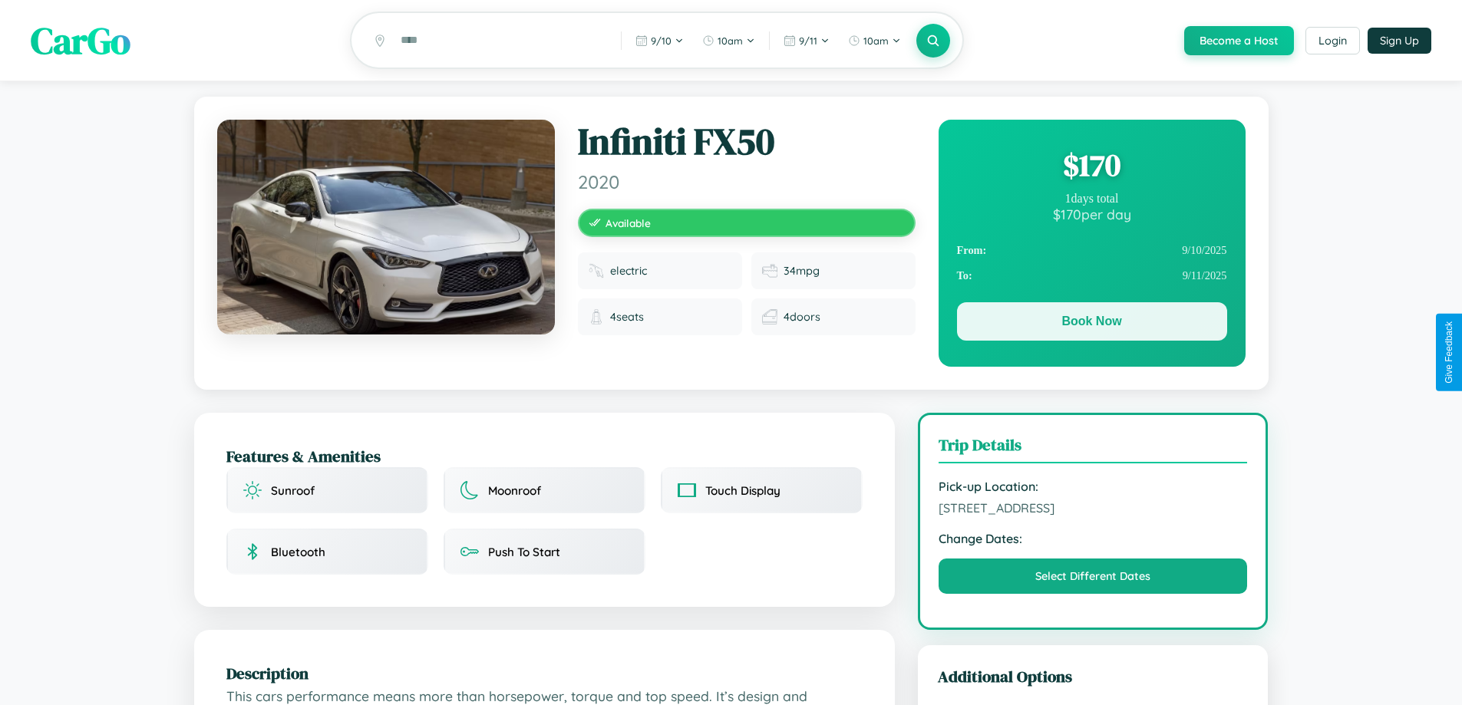
click at [1091, 324] on button "Book Now" at bounding box center [1092, 321] width 270 height 38
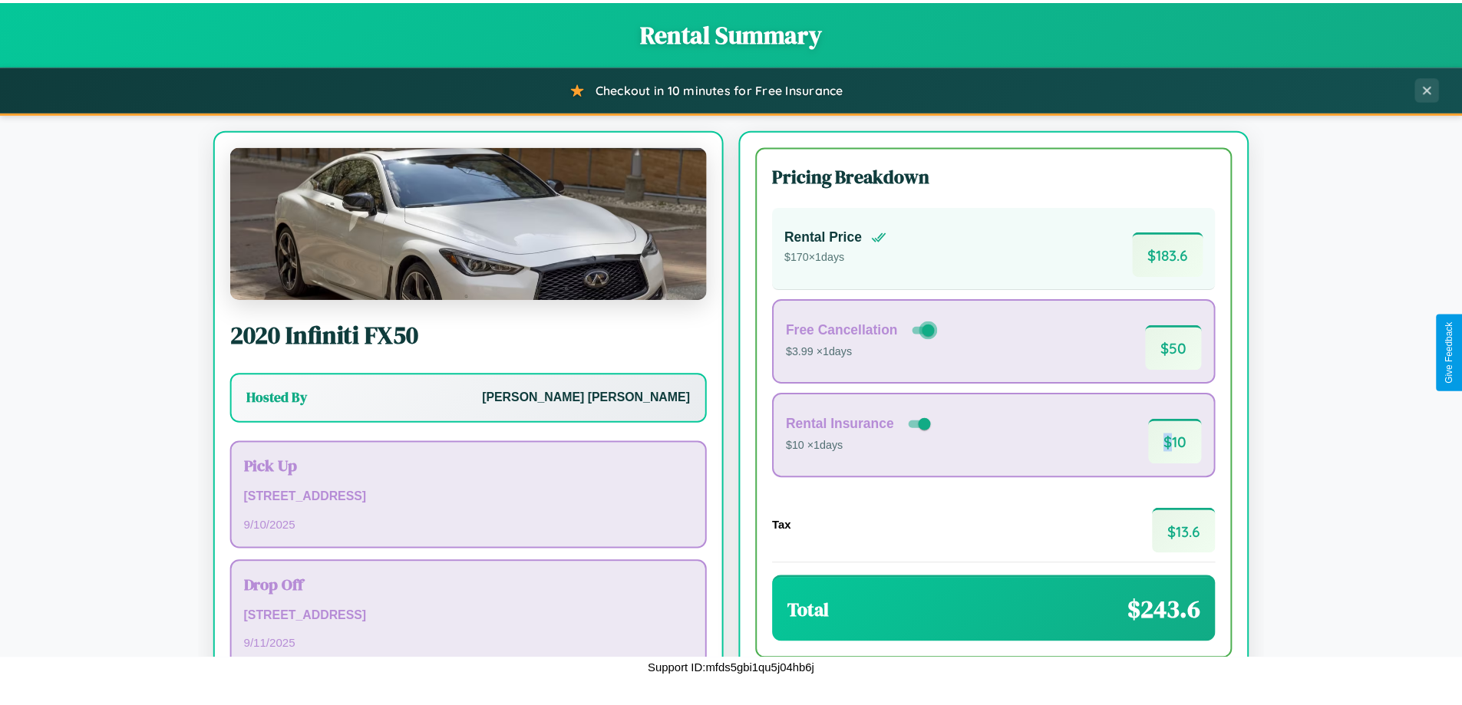
scroll to position [105, 0]
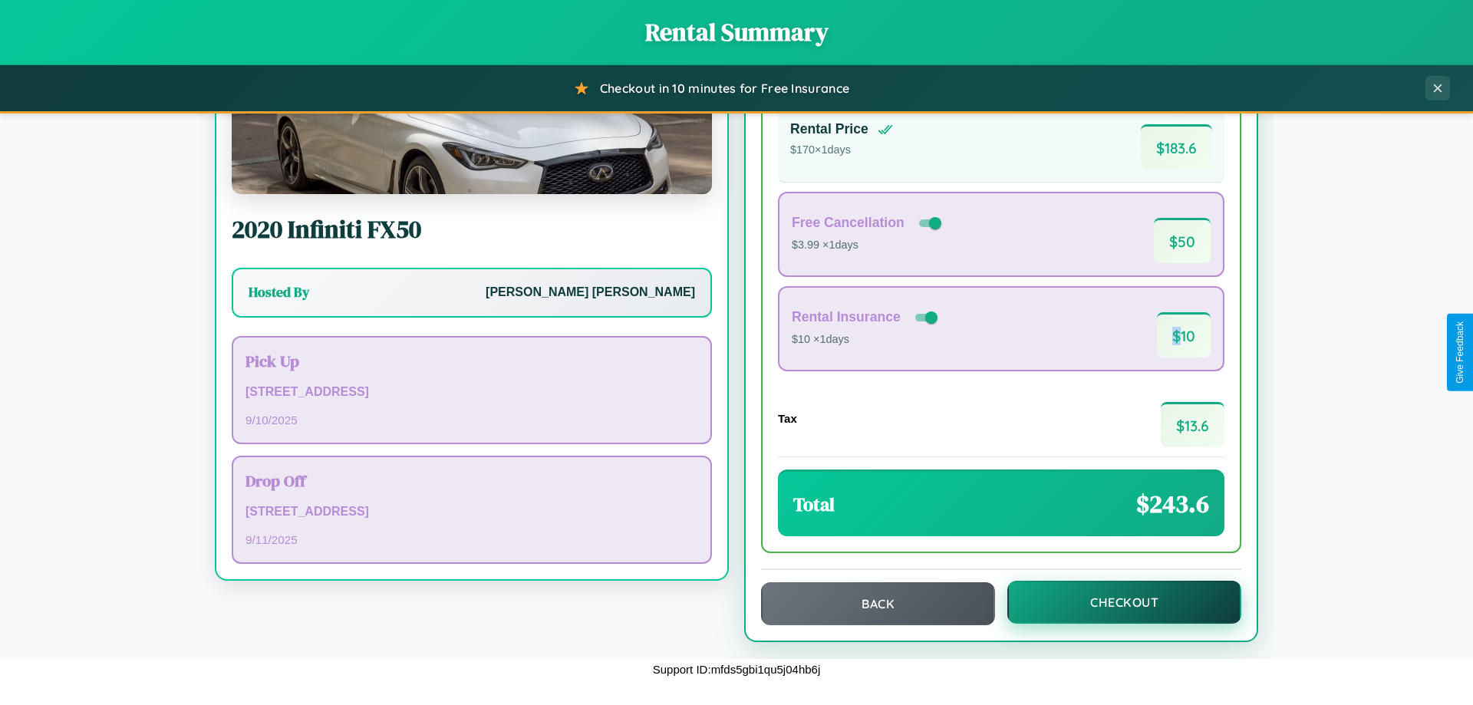
click at [1114, 602] on button "Checkout" at bounding box center [1124, 602] width 234 height 43
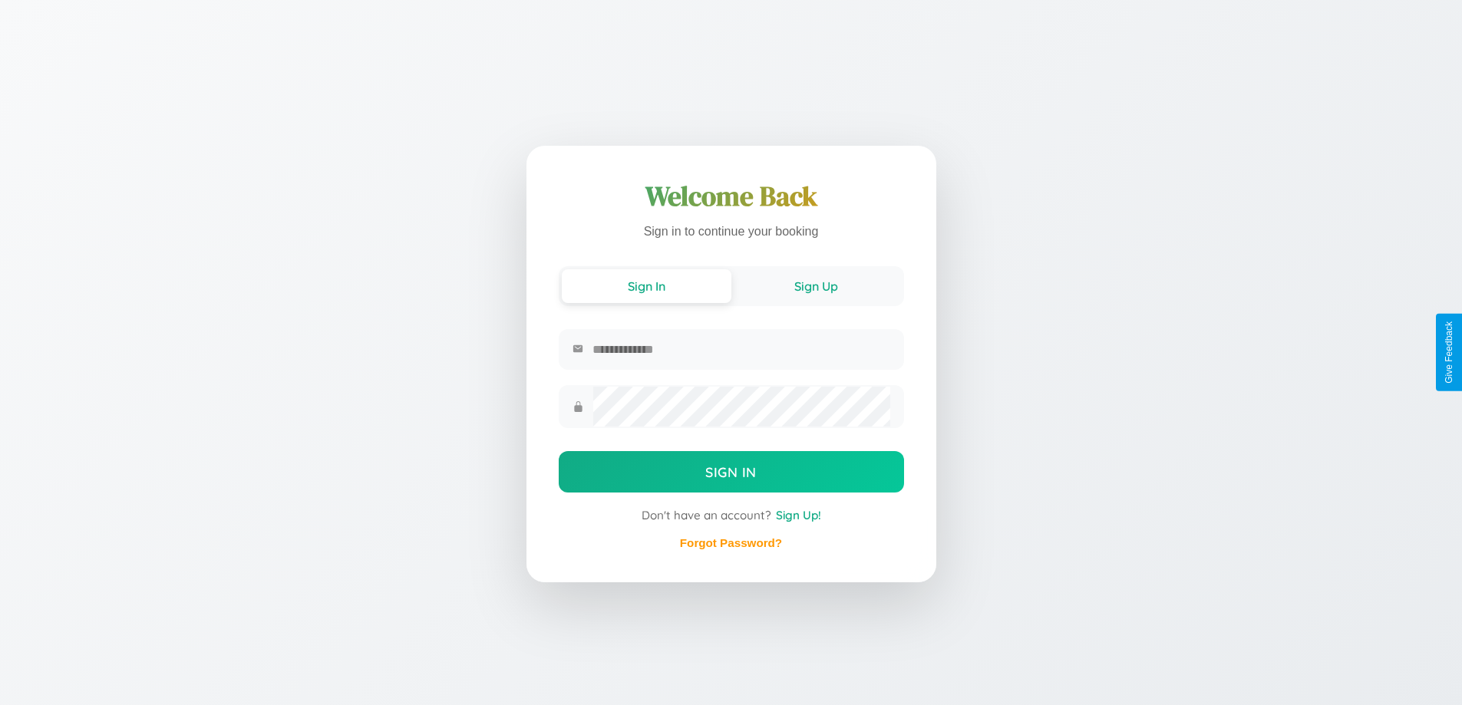
click at [816, 285] on button "Sign Up" at bounding box center [816, 286] width 170 height 34
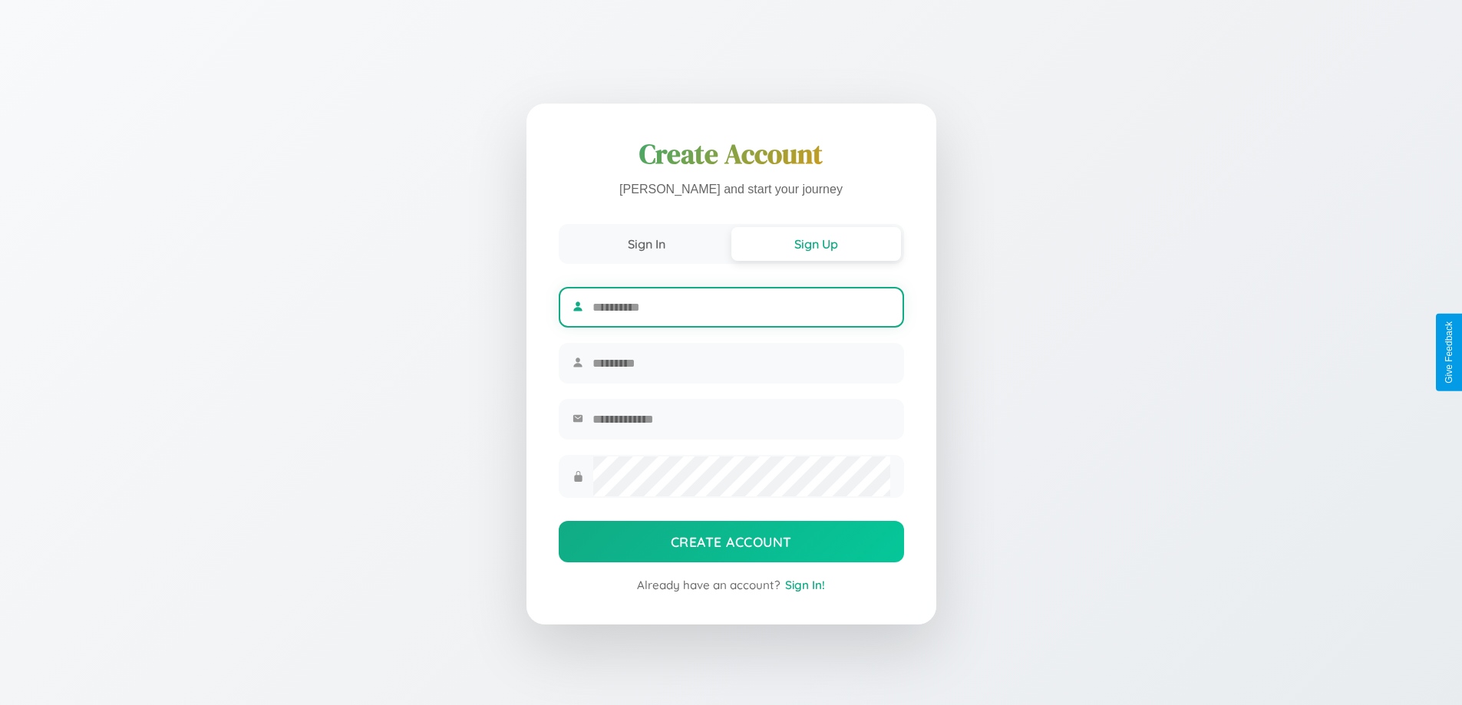
click at [740, 305] on input "text" at bounding box center [740, 308] width 297 height 38
type input "******"
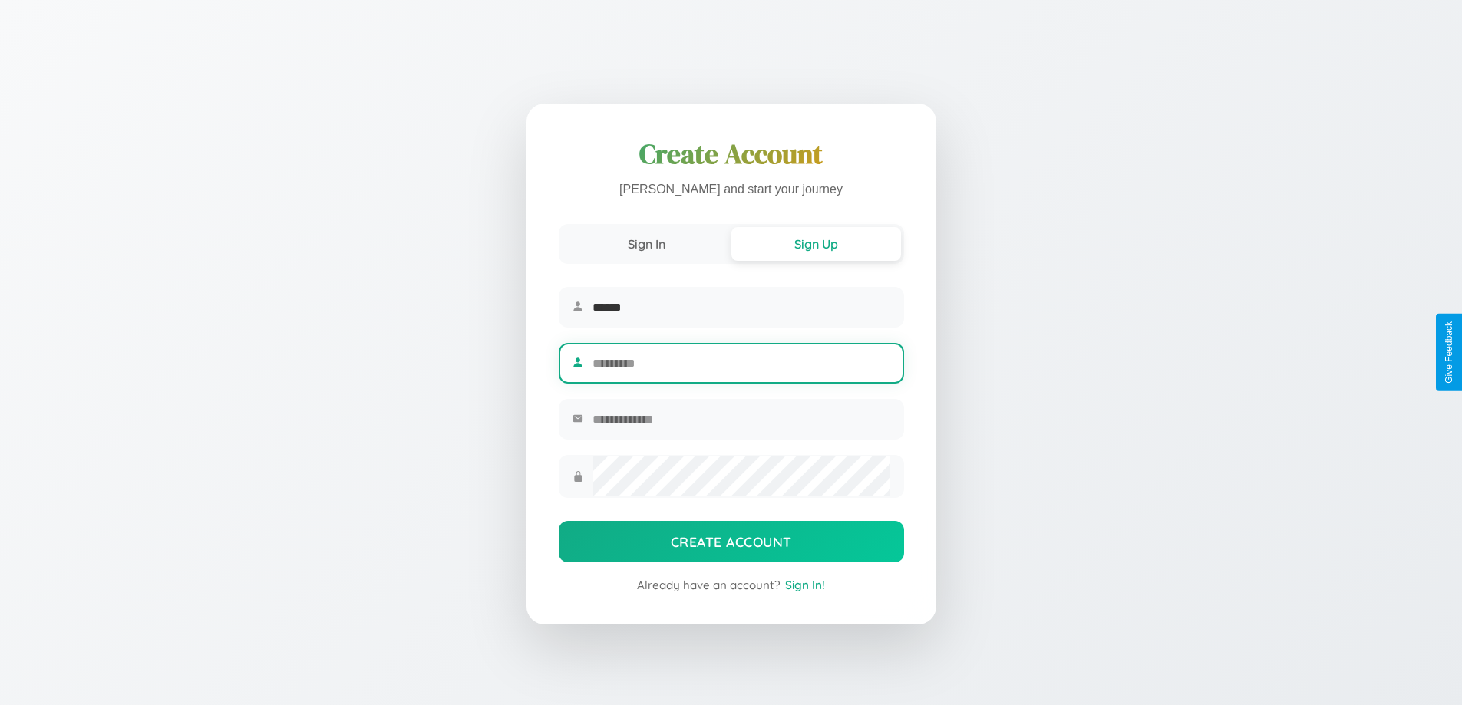
click at [740, 363] on input "text" at bounding box center [740, 364] width 297 height 38
type input "*****"
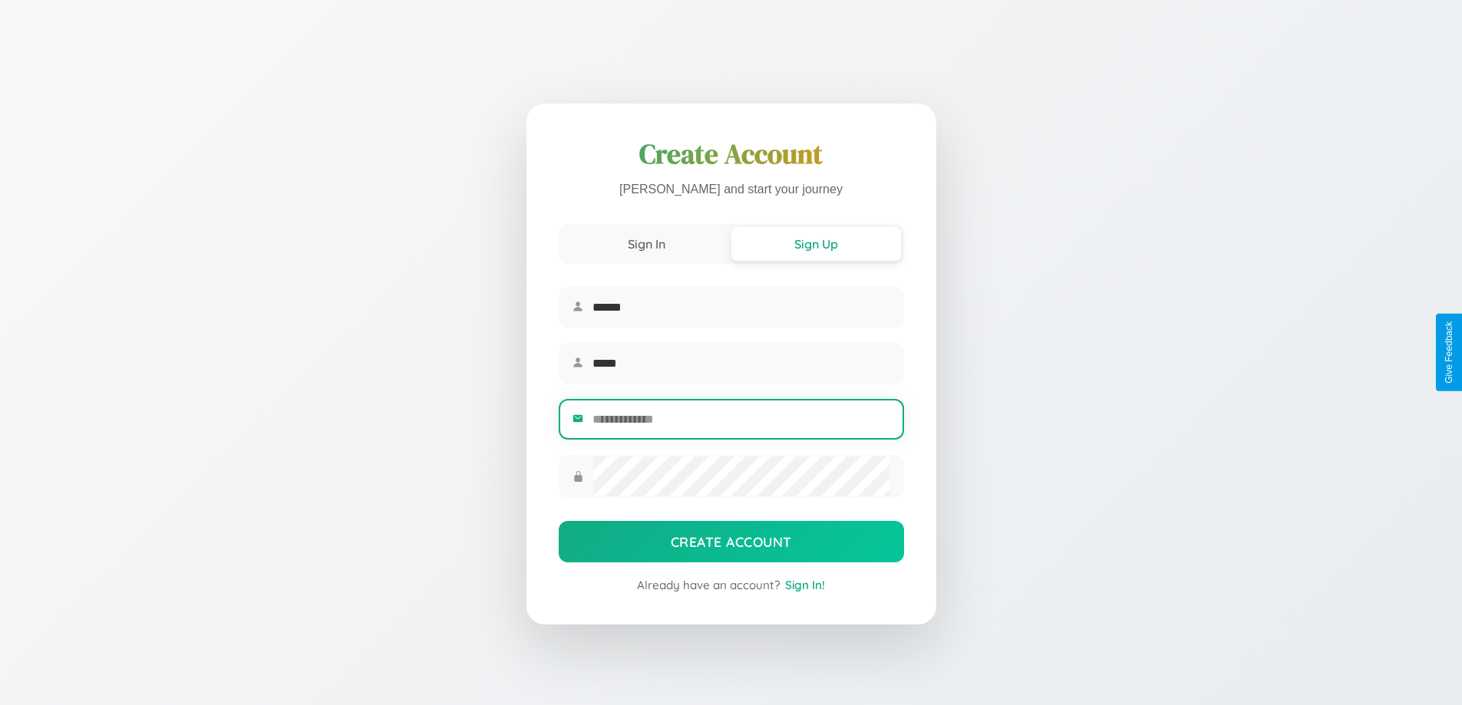
click at [740, 421] on input "email" at bounding box center [740, 420] width 297 height 38
type input "**********"
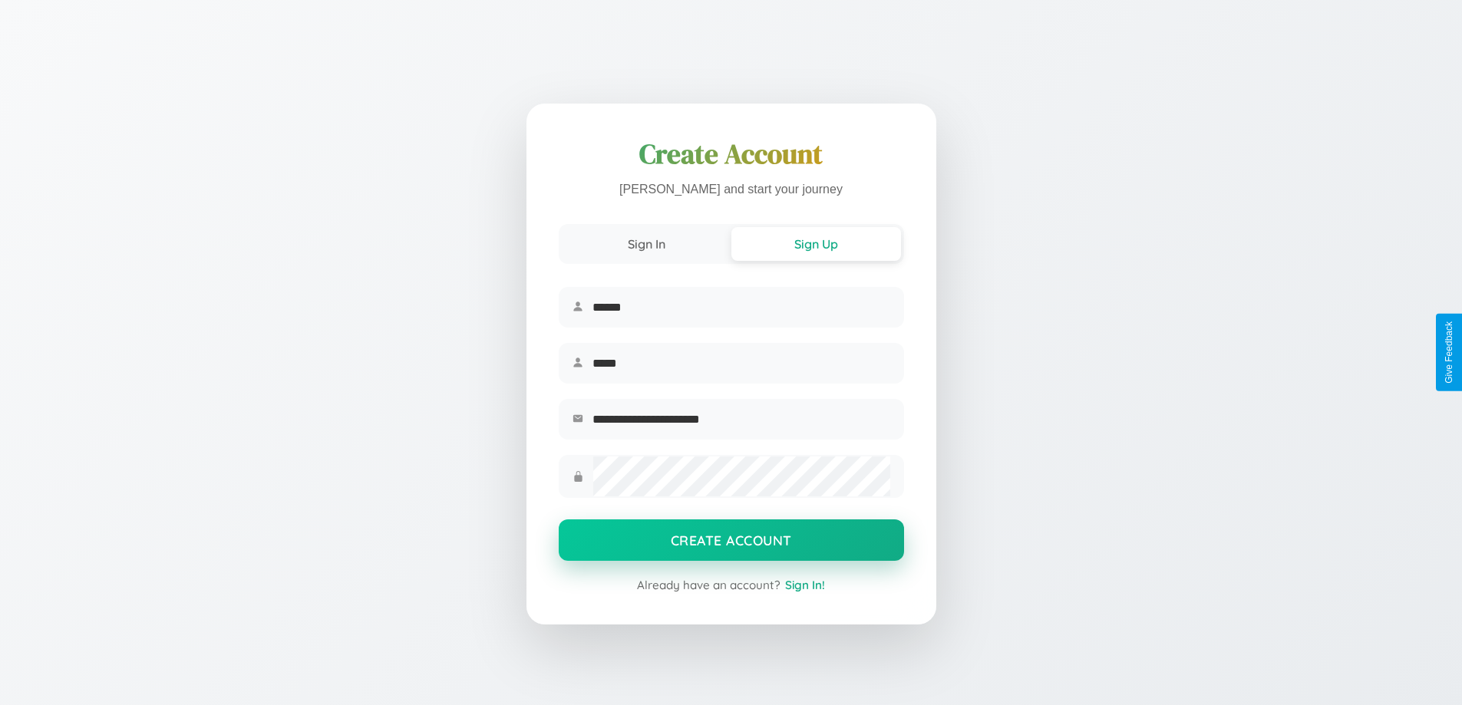
click at [730, 545] on button "Create Account" at bounding box center [731, 539] width 345 height 41
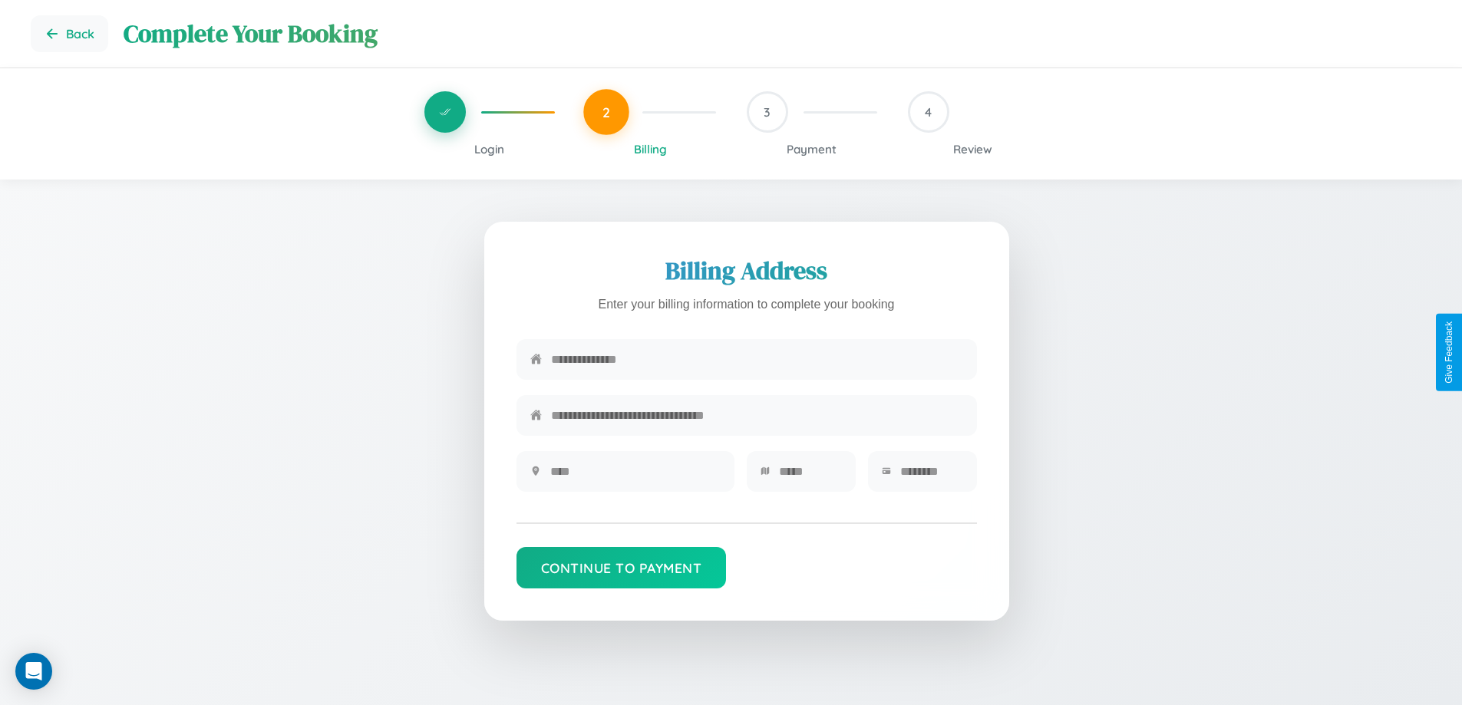
click at [757, 360] on input "text" at bounding box center [757, 360] width 412 height 38
type input "**********"
click at [635, 476] on input "text" at bounding box center [635, 472] width 170 height 38
type input "********"
click at [809, 476] on input "text" at bounding box center [810, 472] width 63 height 38
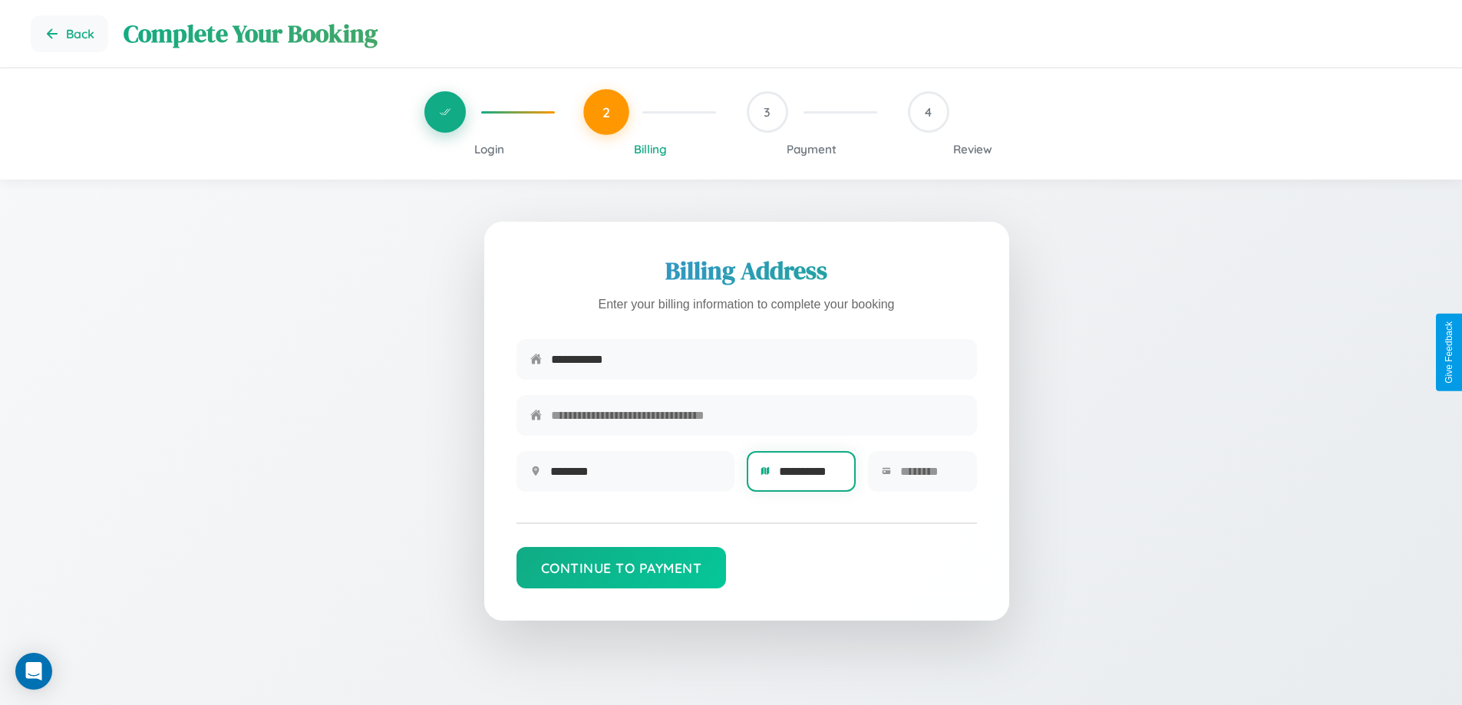
scroll to position [0, 5]
type input "**********"
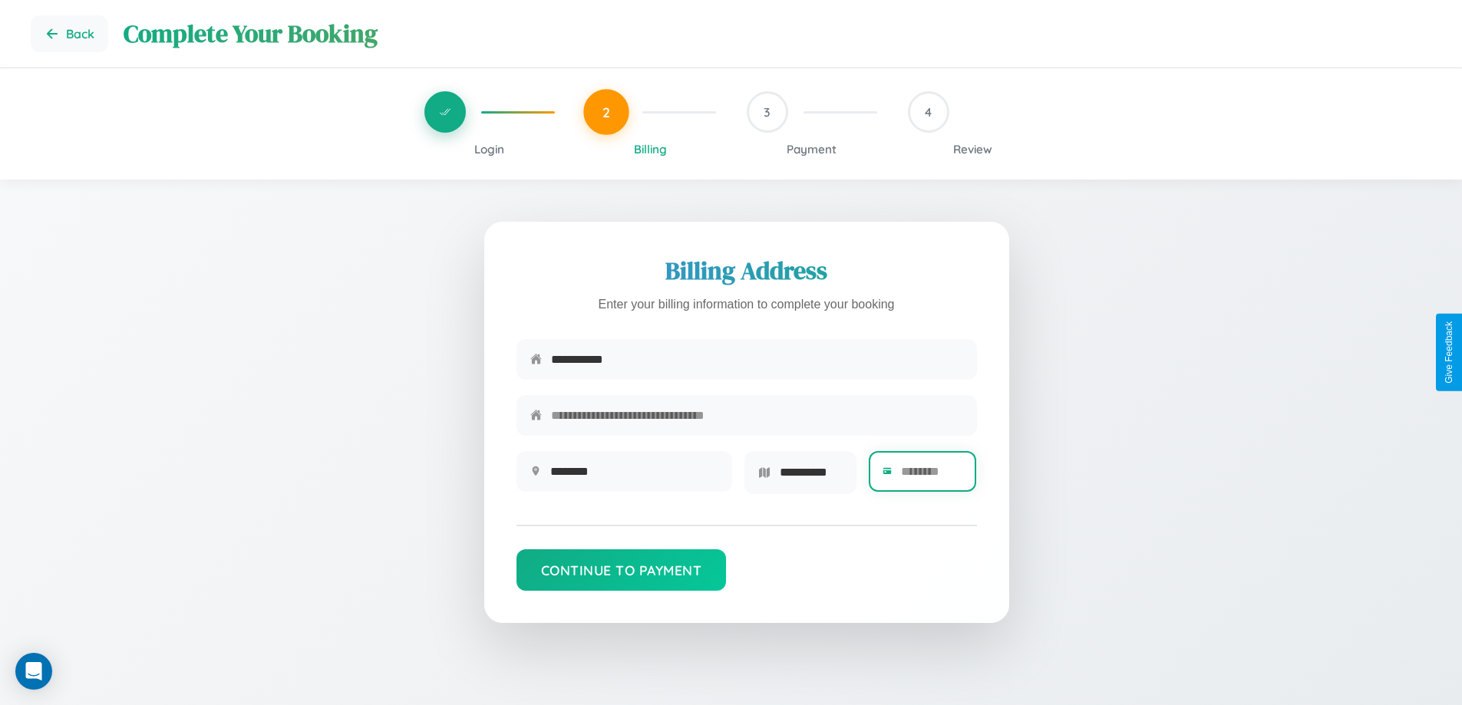
scroll to position [0, 0]
click at [931, 476] on input "text" at bounding box center [932, 472] width 62 height 38
type input "*****"
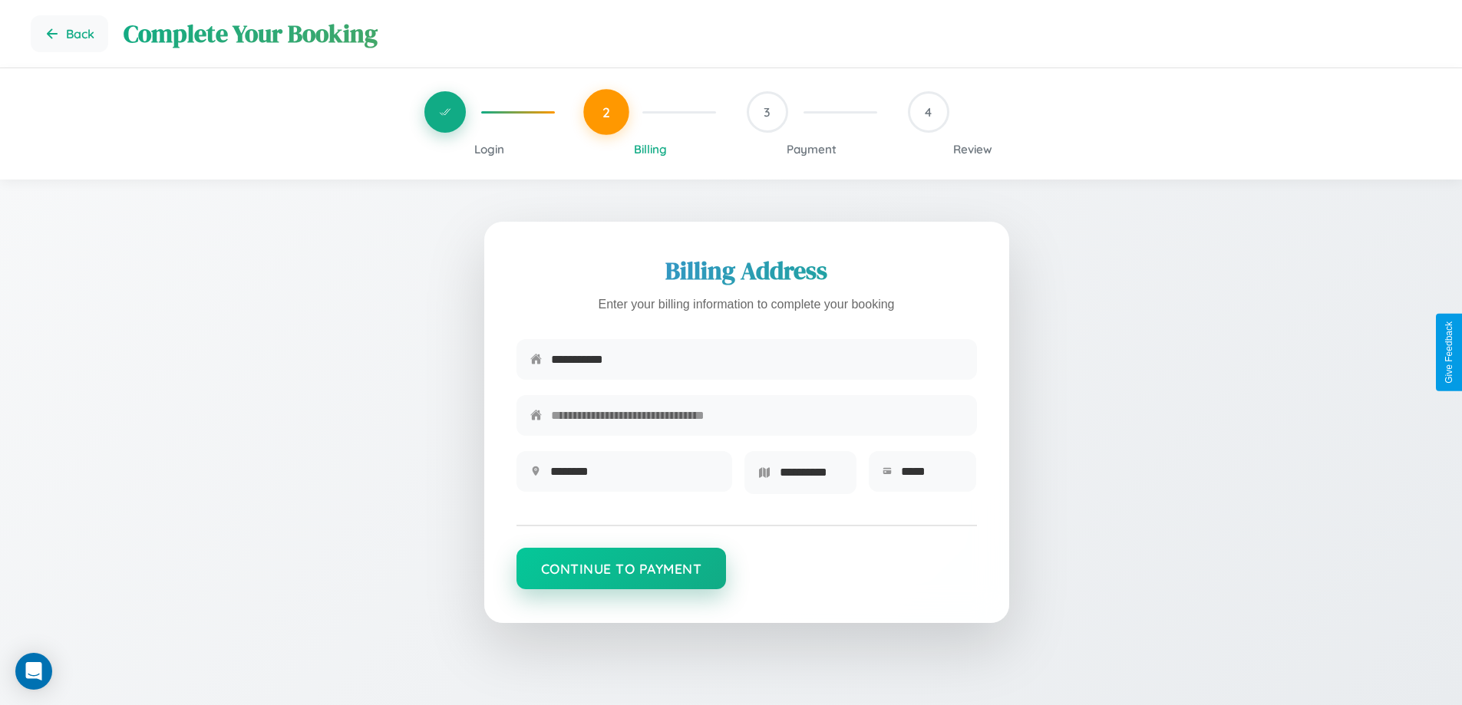
click at [621, 574] on button "Continue to Payment" at bounding box center [621, 568] width 210 height 41
